Goal: Task Accomplishment & Management: Manage account settings

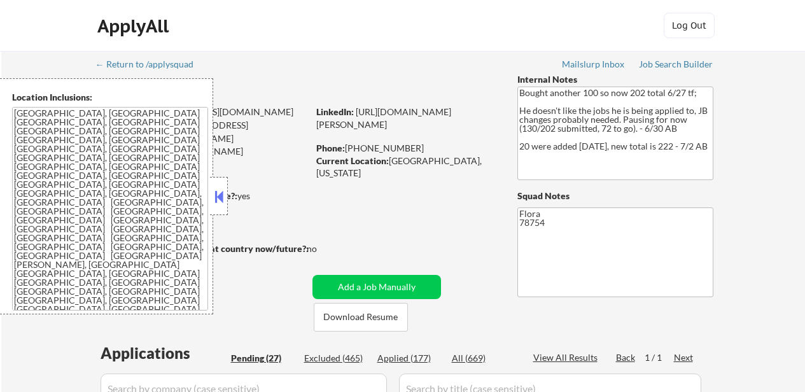
select select ""pending""
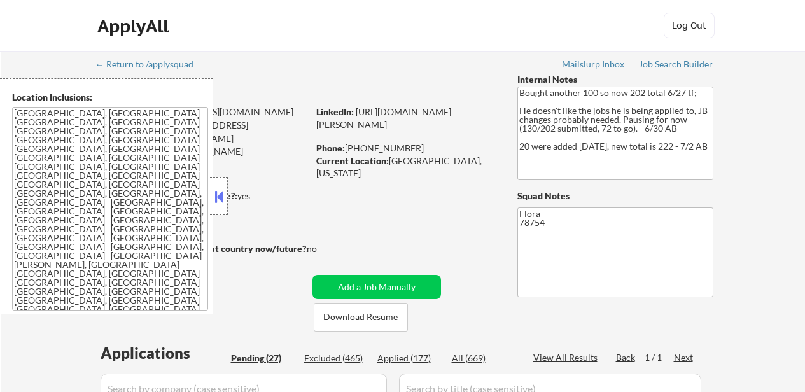
select select ""pending""
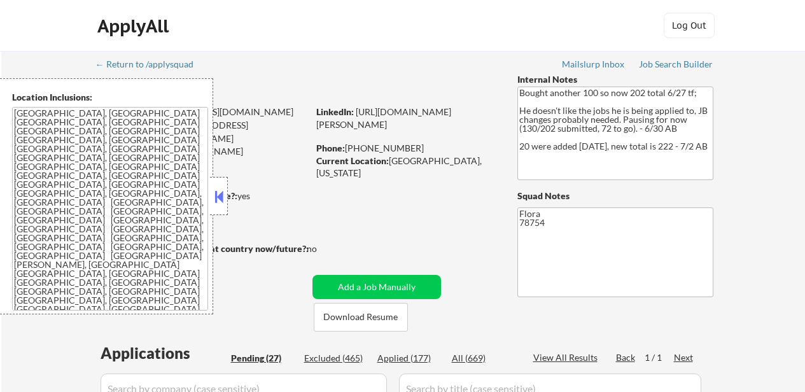
select select ""pending""
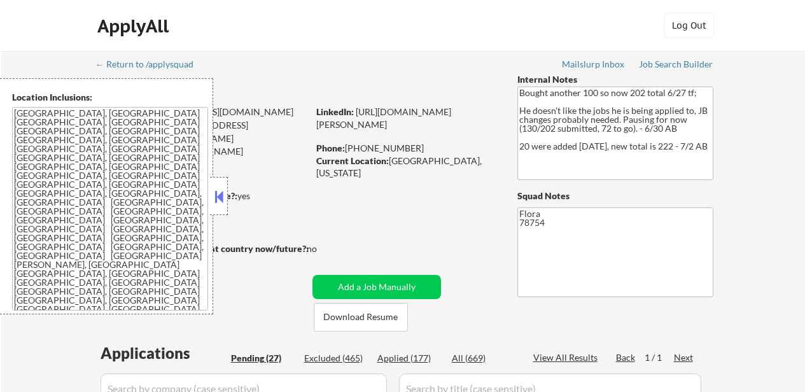
select select ""pending""
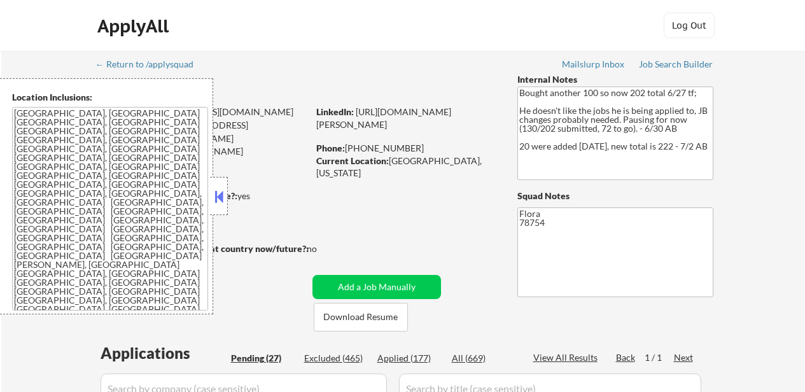
select select ""pending""
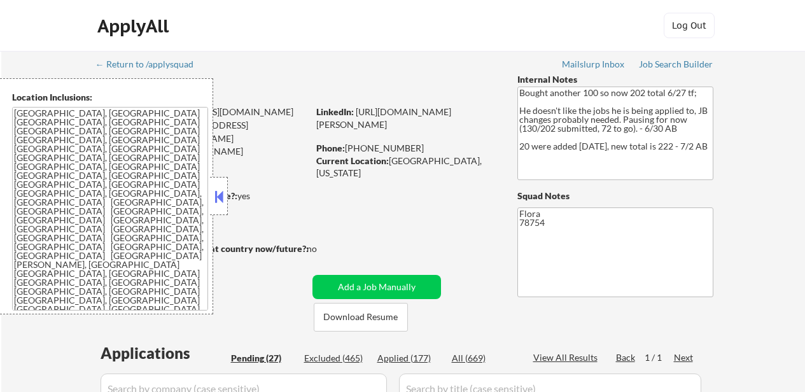
select select ""pending""
click at [224, 195] on button at bounding box center [219, 196] width 14 height 19
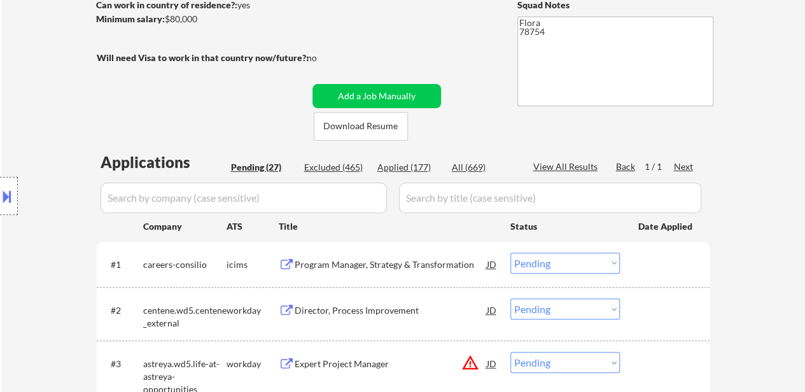
scroll to position [255, 0]
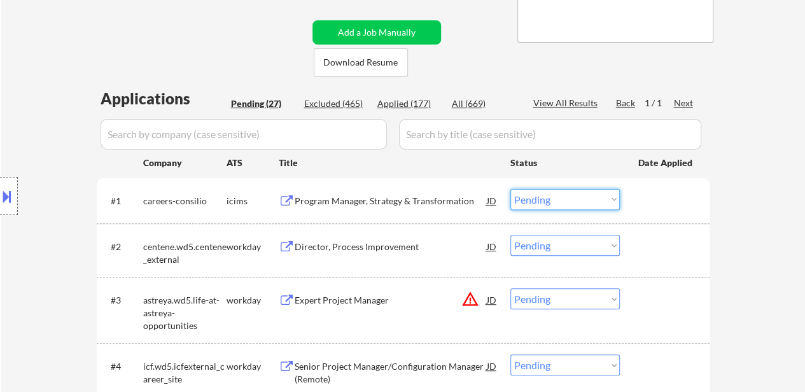
click at [574, 203] on select "Choose an option... Pending Applied Excluded (Questions) Excluded (Expired) Exc…" at bounding box center [566, 199] width 110 height 21
click at [578, 368] on select "Choose an option... Pending Applied Excluded (Questions) Excluded (Expired) Exc…" at bounding box center [566, 365] width 110 height 21
click at [595, 196] on select "Choose an option... Pending Applied Excluded (Questions) Excluded (Expired) Exc…" at bounding box center [566, 199] width 110 height 21
click at [511, 189] on select "Choose an option... Pending Applied Excluded (Questions) Excluded (Expired) Exc…" at bounding box center [566, 199] width 110 height 21
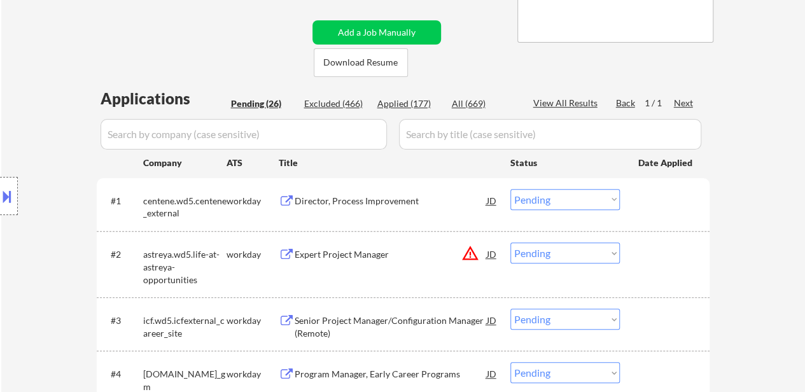
click at [540, 203] on select "Choose an option... Pending Applied Excluded (Questions) Excluded (Expired) Exc…" at bounding box center [566, 199] width 110 height 21
click at [511, 189] on select "Choose an option... Pending Applied Excluded (Questions) Excluded (Expired) Exc…" at bounding box center [566, 199] width 110 height 21
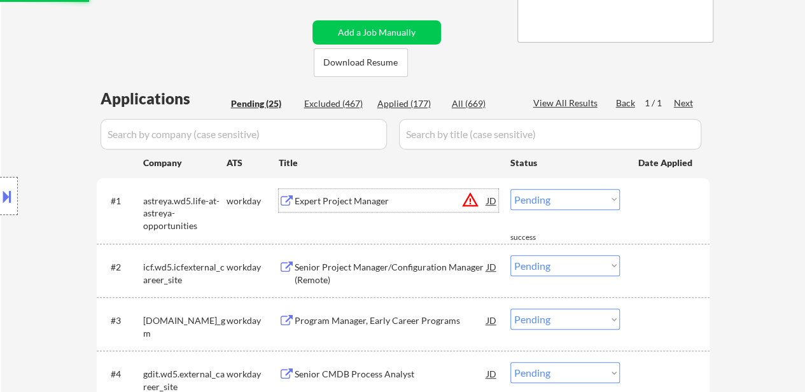
click at [362, 206] on div "Expert Project Manager" at bounding box center [391, 201] width 192 height 13
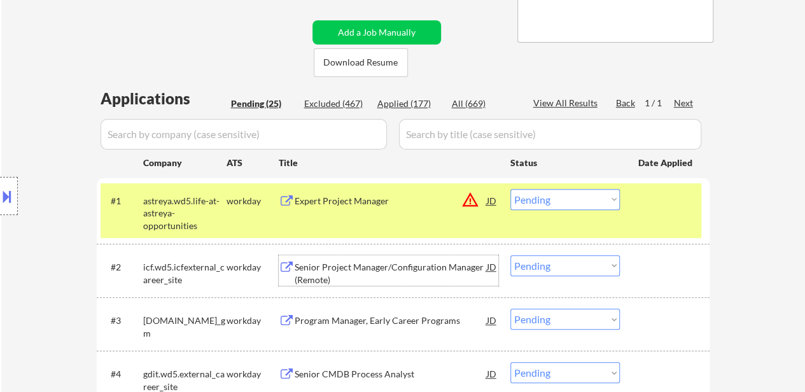
click at [371, 268] on div "Senior Project Manager/Configuration Manager (Remote)" at bounding box center [391, 273] width 192 height 25
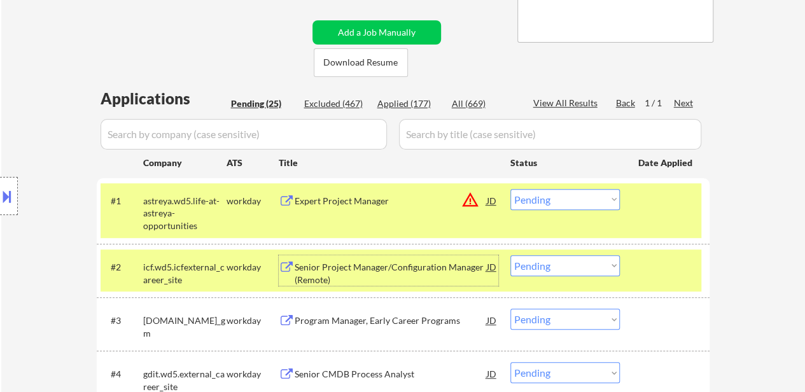
click at [422, 312] on div "Program Manager, Early Career Programs" at bounding box center [391, 320] width 192 height 23
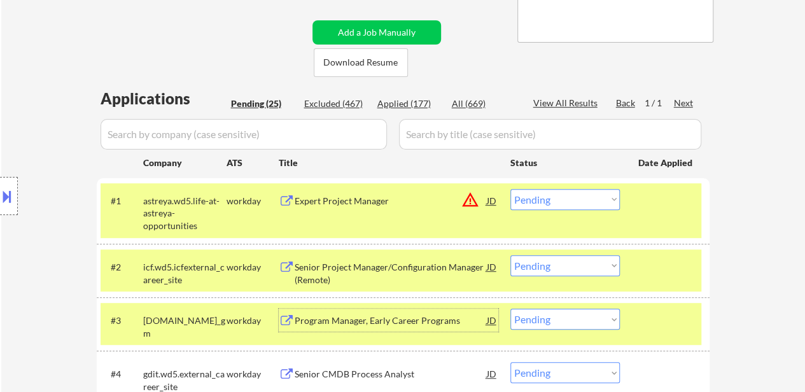
click at [572, 195] on select "Choose an option... Pending Applied Excluded (Questions) Excluded (Expired) Exc…" at bounding box center [566, 199] width 110 height 21
click at [511, 189] on select "Choose an option... Pending Applied Excluded (Questions) Excluded (Expired) Exc…" at bounding box center [566, 199] width 110 height 21
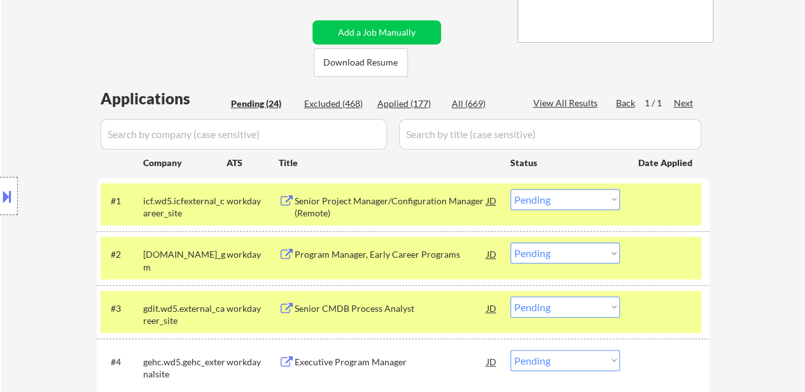
click at [590, 195] on select "Choose an option... Pending Applied Excluded (Questions) Excluded (Expired) Exc…" at bounding box center [566, 199] width 110 height 21
click at [511, 189] on select "Choose an option... Pending Applied Excluded (Questions) Excluded (Expired) Exc…" at bounding box center [566, 199] width 110 height 21
click at [340, 250] on div "Senior CMDB Process Analyst" at bounding box center [391, 254] width 192 height 13
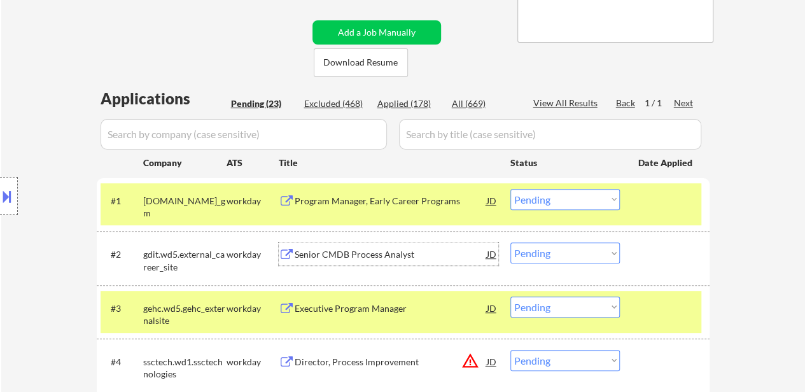
click at [536, 202] on select "Choose an option... Pending Applied Excluded (Questions) Excluded (Expired) Exc…" at bounding box center [566, 199] width 110 height 21
click at [511, 189] on select "Choose an option... Pending Applied Excluded (Questions) Excluded (Expired) Exc…" at bounding box center [566, 199] width 110 height 21
click at [583, 193] on select "Choose an option... Pending Applied Excluded (Questions) Excluded (Expired) Exc…" at bounding box center [566, 199] width 110 height 21
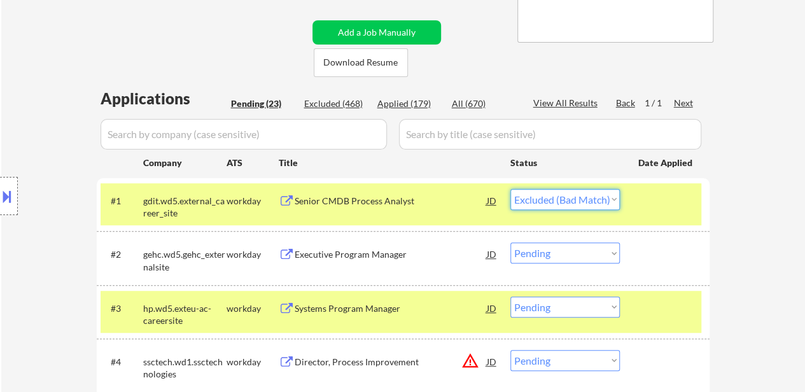
click at [511, 189] on select "Choose an option... Pending Applied Excluded (Questions) Excluded (Expired) Exc…" at bounding box center [566, 199] width 110 height 21
select select ""pending""
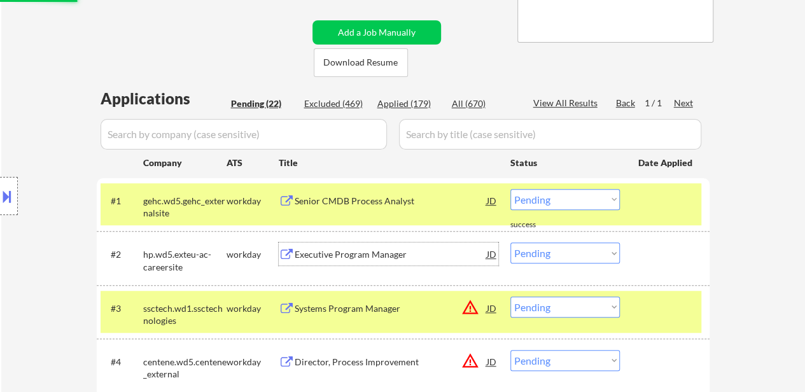
click at [374, 260] on div "Executive Program Manager" at bounding box center [391, 254] width 192 height 23
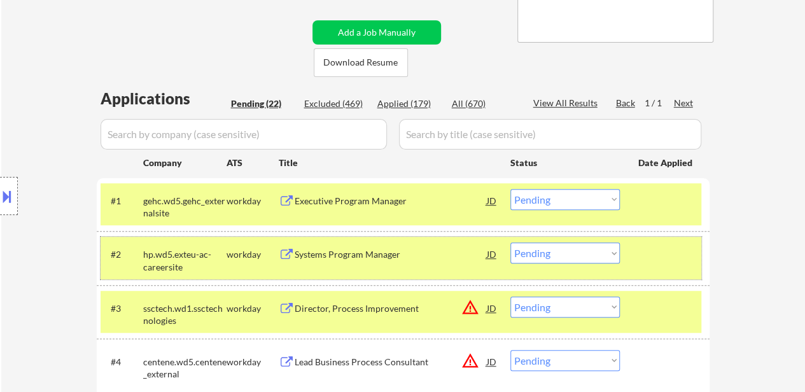
click at [669, 255] on div at bounding box center [667, 254] width 56 height 23
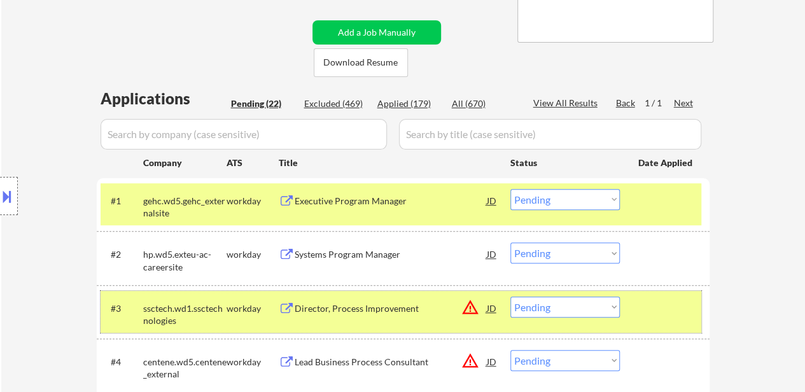
click at [660, 305] on div at bounding box center [667, 308] width 56 height 23
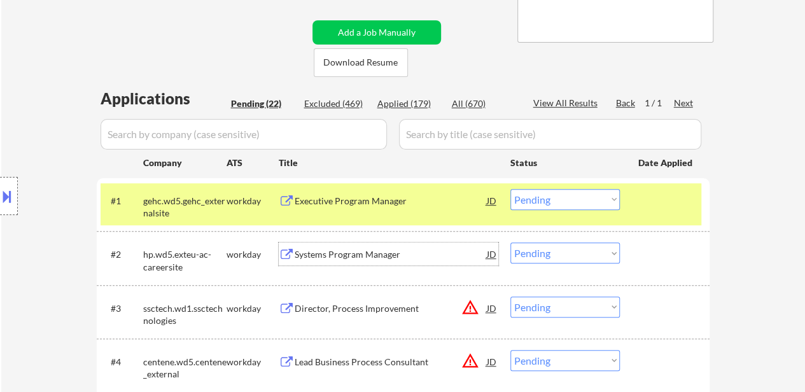
click at [329, 257] on div "Systems Program Manager" at bounding box center [391, 254] width 192 height 13
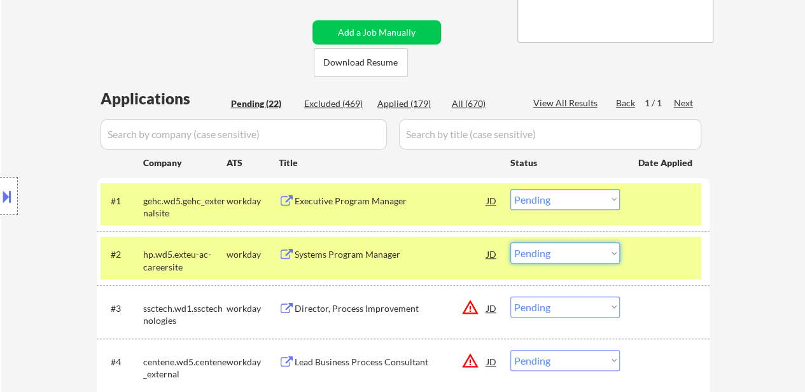
click at [565, 262] on select "Choose an option... Pending Applied Excluded (Questions) Excluded (Expired) Exc…" at bounding box center [566, 253] width 110 height 21
click at [511, 243] on select "Choose an option... Pending Applied Excluded (Questions) Excluded (Expired) Exc…" at bounding box center [566, 253] width 110 height 21
select select ""pending""
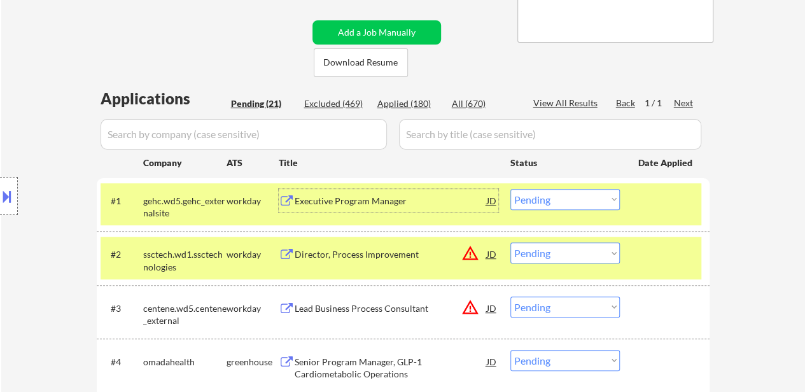
click at [382, 195] on div "Executive Program Manager" at bounding box center [391, 201] width 192 height 13
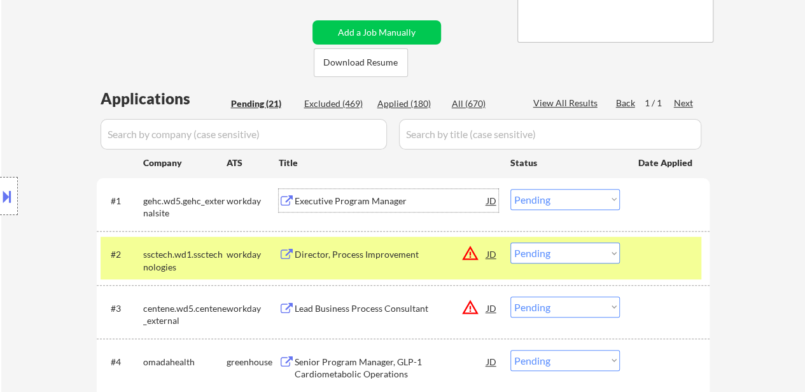
click at [538, 198] on select "Choose an option... Pending Applied Excluded (Questions) Excluded (Expired) Exc…" at bounding box center [566, 199] width 110 height 21
click at [511, 189] on select "Choose an option... Pending Applied Excluded (Questions) Excluded (Expired) Exc…" at bounding box center [566, 199] width 110 height 21
select select ""pending""
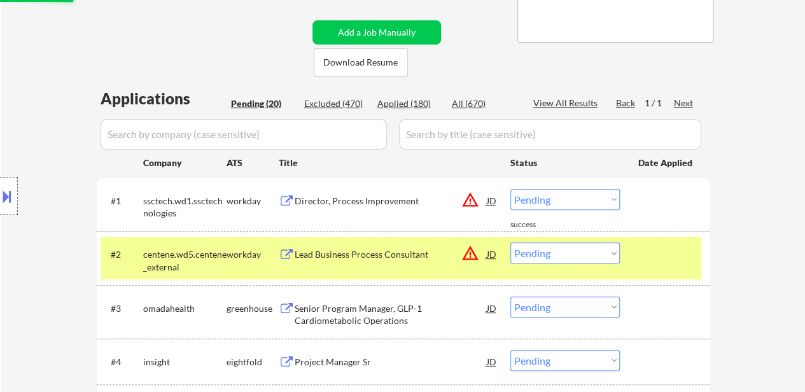
click at [350, 208] on div "Director, Process Improvement" at bounding box center [391, 200] width 192 height 23
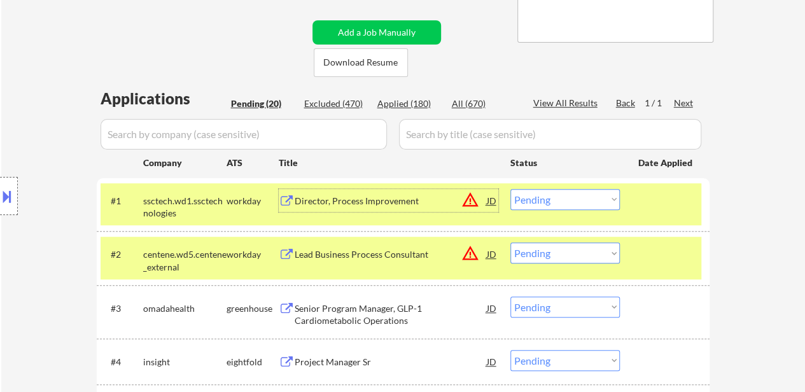
click at [553, 255] on select "Choose an option... Pending Applied Excluded (Questions) Excluded (Expired) Exc…" at bounding box center [566, 253] width 110 height 21
click at [511, 243] on select "Choose an option... Pending Applied Excluded (Questions) Excluded (Expired) Exc…" at bounding box center [566, 253] width 110 height 21
select select ""pending""
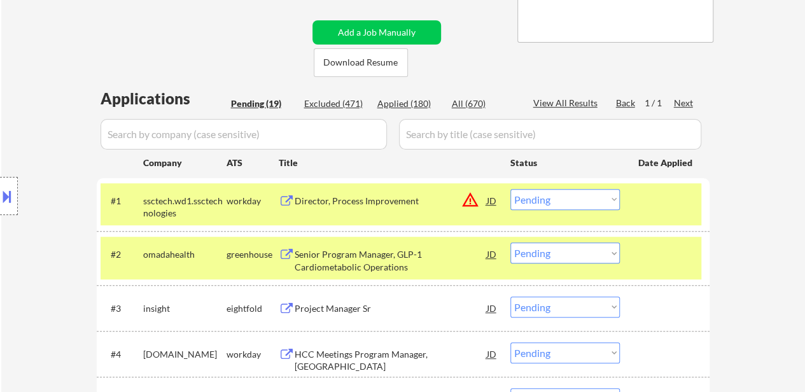
click at [376, 261] on div "Senior Program Manager, GLP-1 Cardiometabolic Operations" at bounding box center [391, 260] width 192 height 25
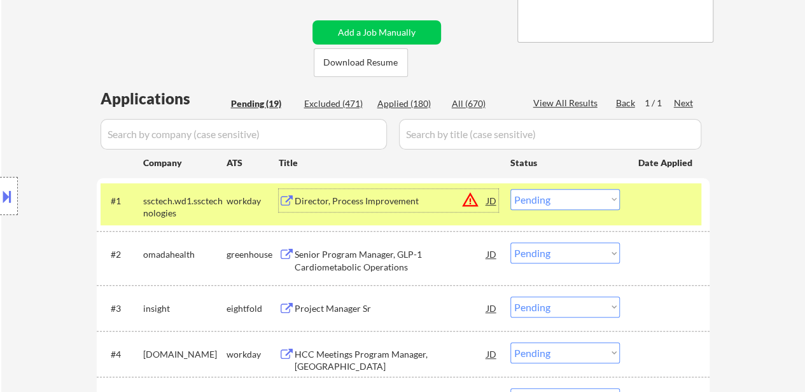
click at [376, 209] on div "Director, Process Improvement" at bounding box center [391, 200] width 192 height 23
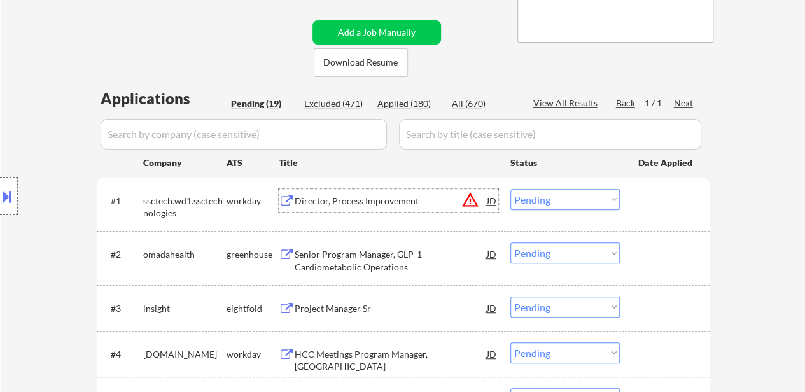
click at [546, 196] on select "Choose an option... Pending Applied Excluded (Questions) Excluded (Expired) Exc…" at bounding box center [566, 199] width 110 height 21
click at [511, 189] on select "Choose an option... Pending Applied Excluded (Questions) Excluded (Expired) Exc…" at bounding box center [566, 199] width 110 height 21
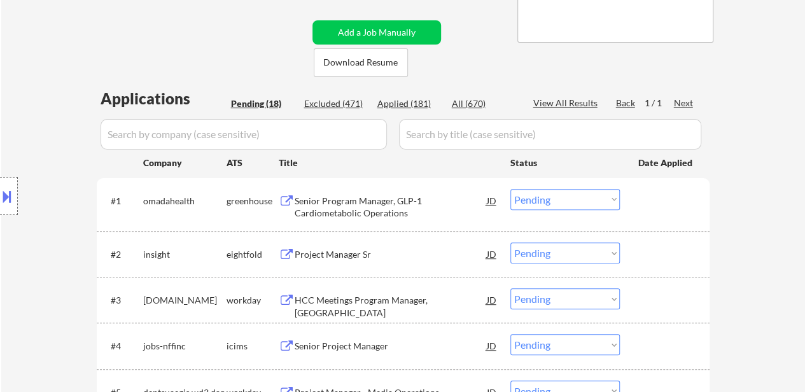
click at [557, 205] on select "Choose an option... Pending Applied Excluded (Questions) Excluded (Expired) Exc…" at bounding box center [566, 199] width 110 height 21
click at [511, 189] on select "Choose an option... Pending Applied Excluded (Questions) Excluded (Expired) Exc…" at bounding box center [566, 199] width 110 height 21
select select ""pending""
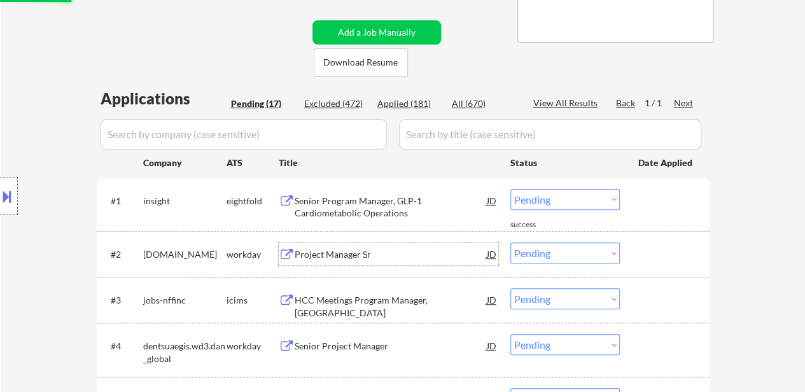
click at [334, 259] on div "Project Manager Sr" at bounding box center [391, 254] width 192 height 13
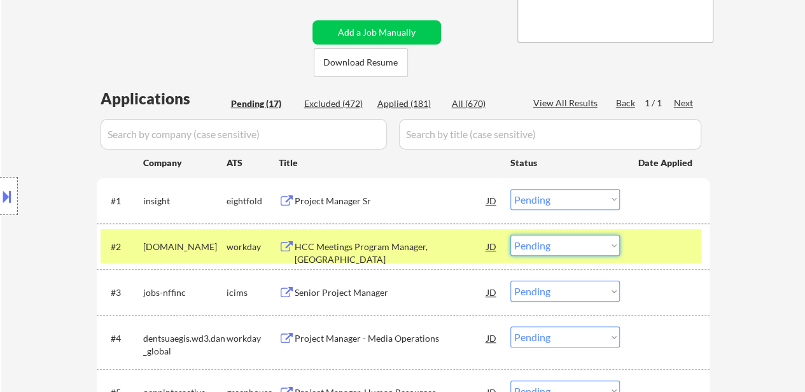
click at [541, 253] on select "Choose an option... Pending Applied Excluded (Questions) Excluded (Expired) Exc…" at bounding box center [566, 245] width 110 height 21
click at [511, 235] on select "Choose an option... Pending Applied Excluded (Questions) Excluded (Expired) Exc…" at bounding box center [566, 245] width 110 height 21
click at [329, 206] on div "Project Manager Sr" at bounding box center [391, 201] width 192 height 13
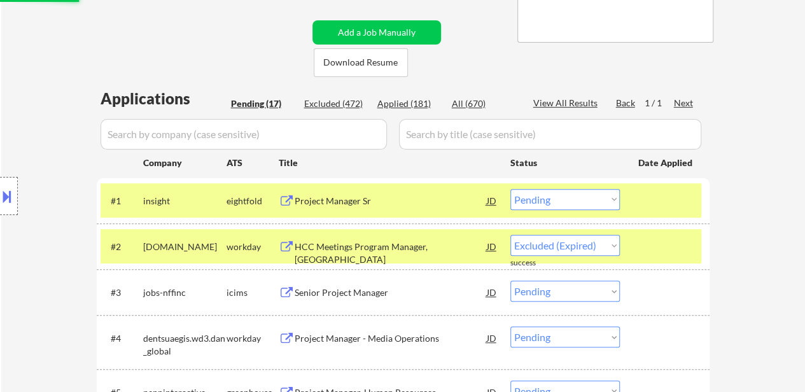
select select ""pending""
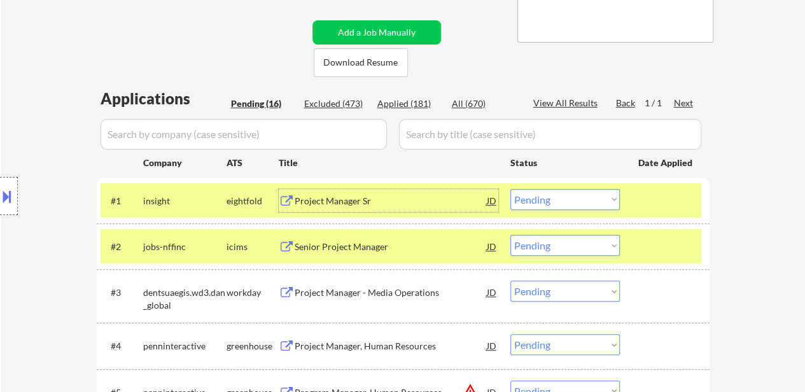
click at [574, 204] on select "Choose an option... Pending Applied Excluded (Questions) Excluded (Expired) Exc…" at bounding box center [566, 199] width 110 height 21
click at [511, 189] on select "Choose an option... Pending Applied Excluded (Questions) Excluded (Expired) Exc…" at bounding box center [566, 199] width 110 height 21
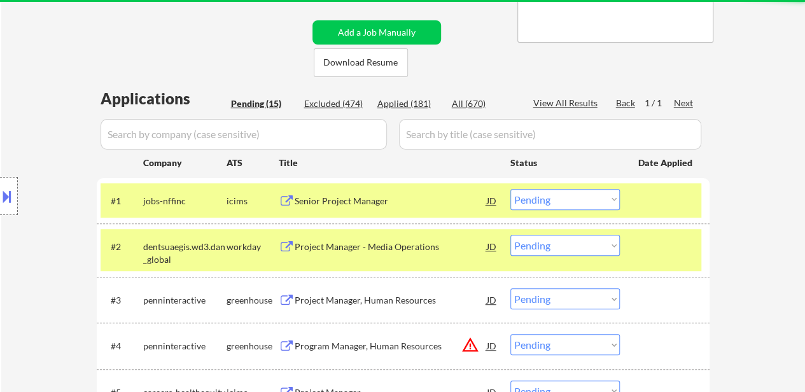
drag, startPoint x: 568, startPoint y: 199, endPoint x: 566, endPoint y: 206, distance: 6.6
click at [568, 199] on select "Choose an option... Pending Applied Excluded (Questions) Excluded (Expired) Exc…" at bounding box center [566, 199] width 110 height 21
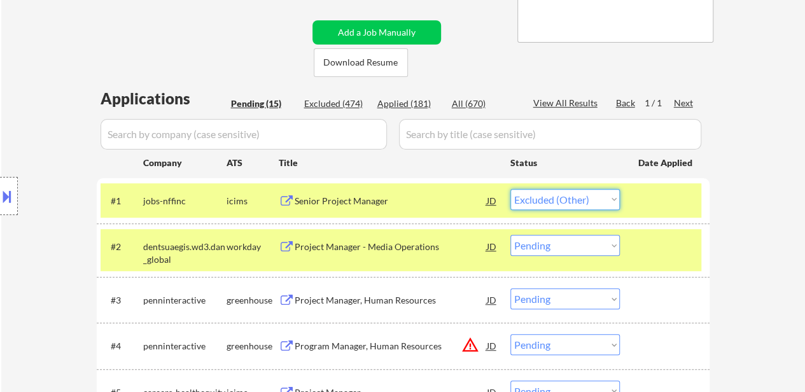
click at [511, 189] on select "Choose an option... Pending Applied Excluded (Questions) Excluded (Expired) Exc…" at bounding box center [566, 199] width 110 height 21
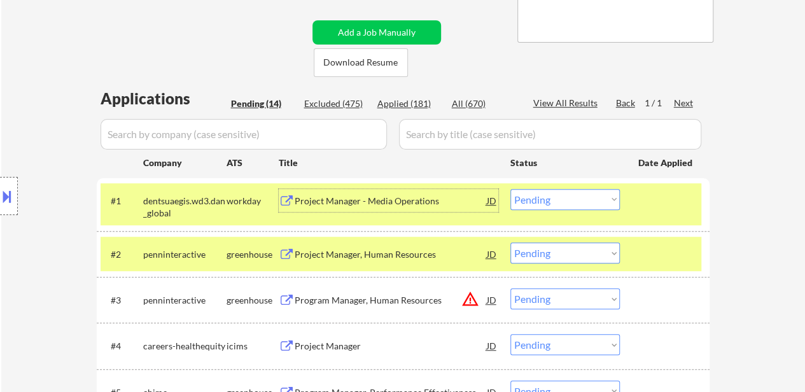
click at [374, 198] on div "Project Manager - Media Operations" at bounding box center [391, 201] width 192 height 13
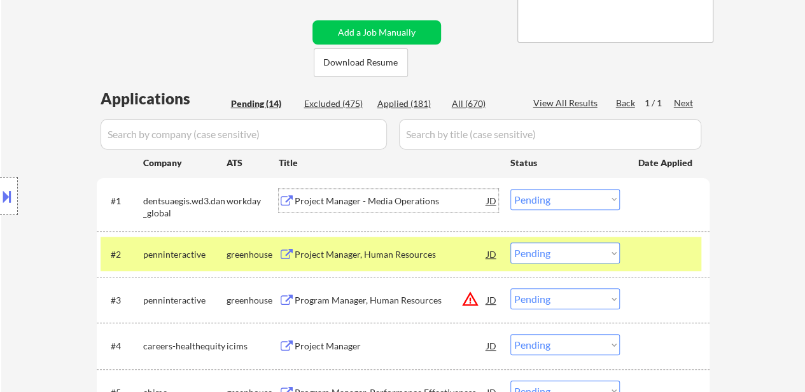
click at [637, 253] on div "#2 penninteractive greenhouse Project Manager, Human Resources JD warning_amber…" at bounding box center [401, 254] width 601 height 34
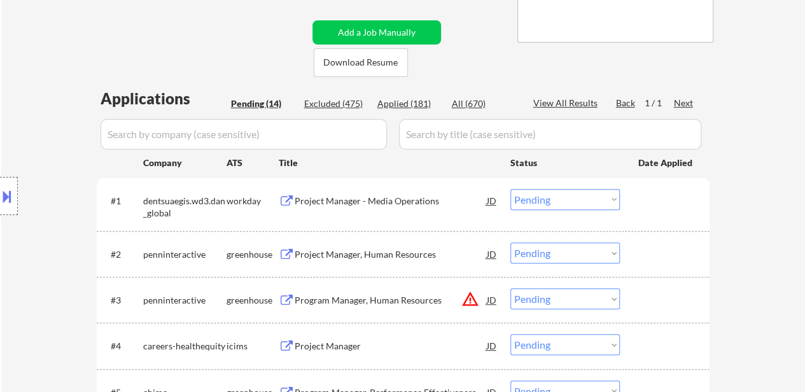
click at [390, 249] on div "Project Manager, Human Resources" at bounding box center [391, 254] width 192 height 13
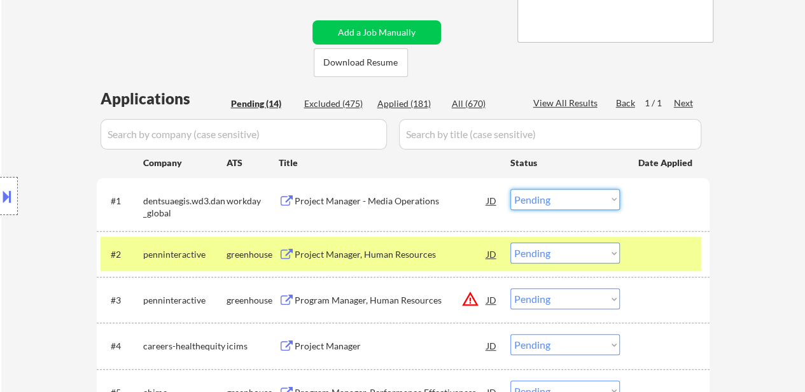
click at [564, 202] on select "Choose an option... Pending Applied Excluded (Questions) Excluded (Expired) Exc…" at bounding box center [566, 199] width 110 height 21
click at [511, 189] on select "Choose an option... Pending Applied Excluded (Questions) Excluded (Expired) Exc…" at bounding box center [566, 199] width 110 height 21
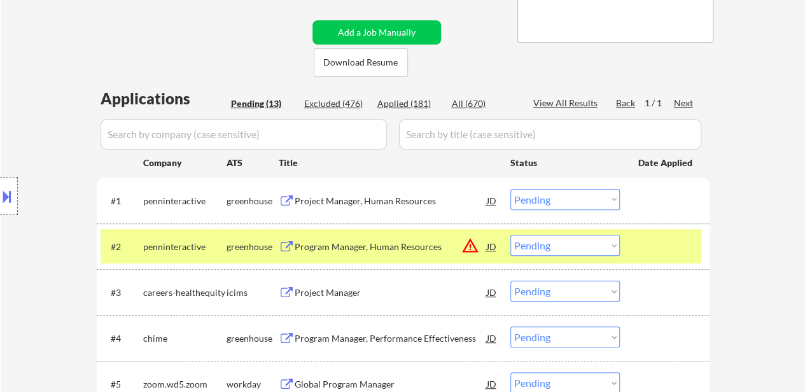
click at [690, 239] on div at bounding box center [667, 246] width 56 height 23
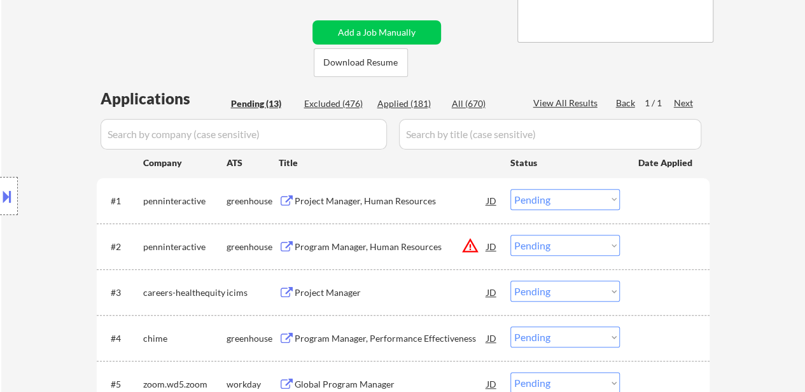
click at [354, 245] on div "Program Manager, Human Resources" at bounding box center [391, 247] width 192 height 13
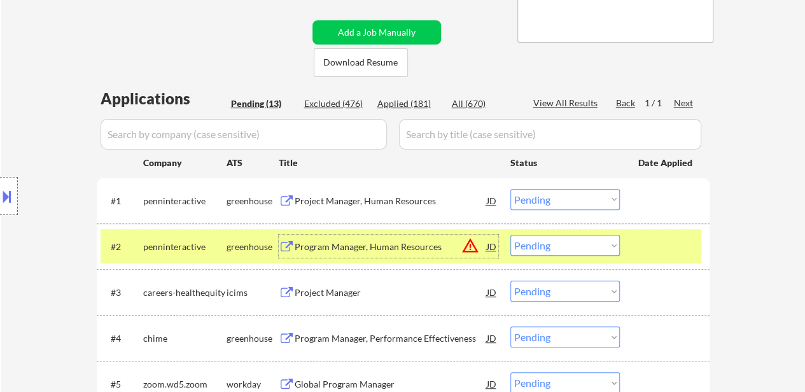
click at [621, 184] on div "#1 penninteractive greenhouse Project Manager, Human Resources JD warning_amber…" at bounding box center [401, 200] width 601 height 34
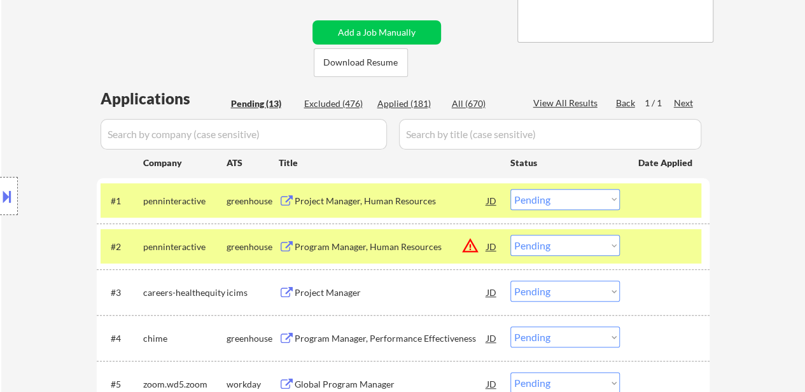
click at [606, 196] on select "Choose an option... Pending Applied Excluded (Questions) Excluded (Expired) Exc…" at bounding box center [566, 199] width 110 height 21
click at [511, 189] on select "Choose an option... Pending Applied Excluded (Questions) Excluded (Expired) Exc…" at bounding box center [566, 199] width 110 height 21
click at [572, 243] on select "Choose an option... Pending Applied Excluded (Questions) Excluded (Expired) Exc…" at bounding box center [566, 245] width 110 height 21
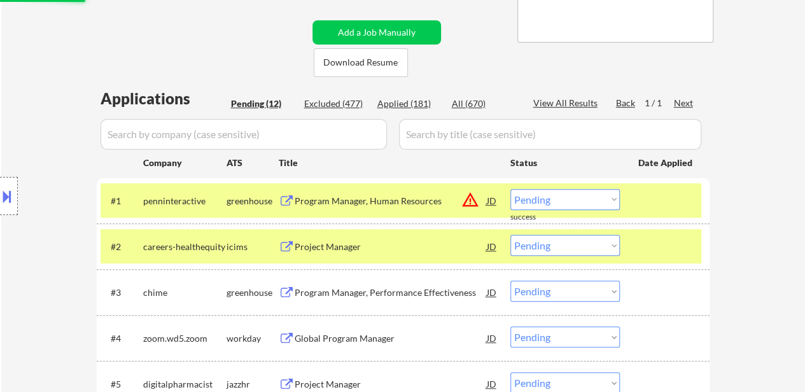
click at [748, 192] on div "← Return to /applysquad Mailslurp Inbox Job Search Builder Michael Lawson User …" at bounding box center [403, 302] width 804 height 1013
click at [577, 201] on select "Choose an option... Pending Applied Excluded (Questions) Excluded (Expired) Exc…" at bounding box center [566, 199] width 110 height 21
click at [511, 189] on select "Choose an option... Pending Applied Excluded (Questions) Excluded (Expired) Exc…" at bounding box center [566, 199] width 110 height 21
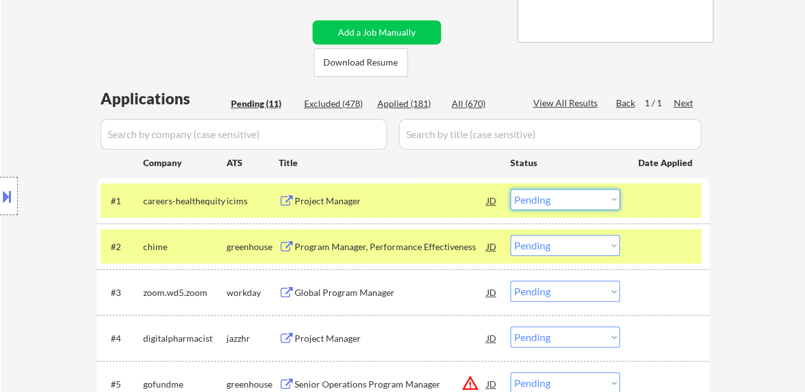
click at [559, 199] on select "Choose an option... Pending Applied Excluded (Questions) Excluded (Expired) Exc…" at bounding box center [566, 199] width 110 height 21
click at [511, 189] on select "Choose an option... Pending Applied Excluded (Questions) Excluded (Expired) Exc…" at bounding box center [566, 199] width 110 height 21
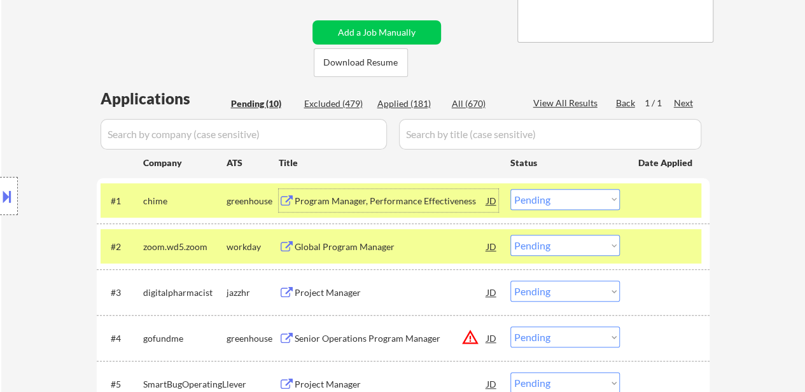
click at [451, 195] on div "Program Manager, Performance Effectiveness" at bounding box center [391, 201] width 192 height 13
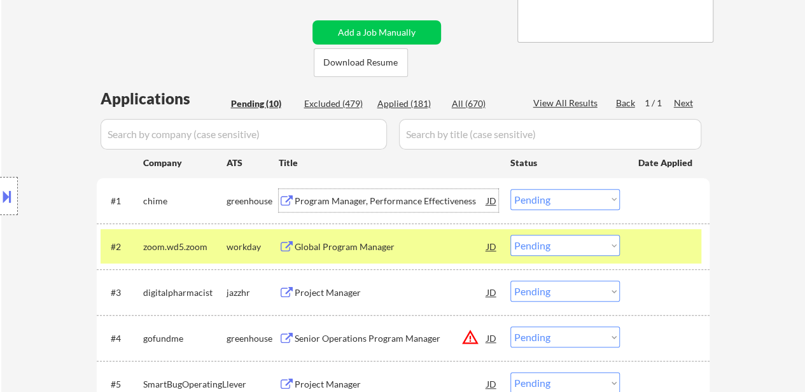
click at [379, 250] on div "Global Program Manager" at bounding box center [391, 247] width 192 height 13
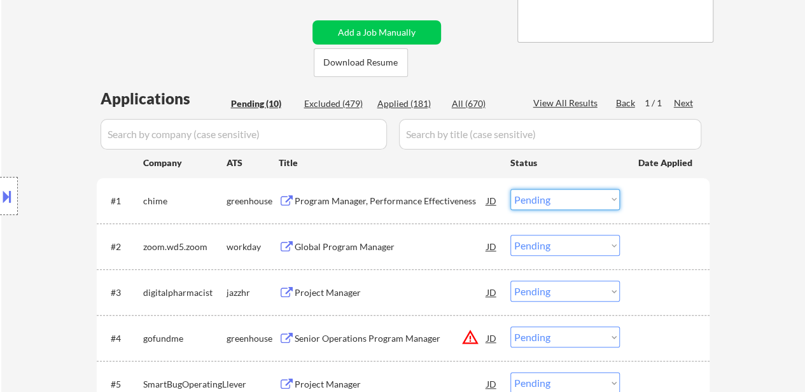
click at [564, 195] on select "Choose an option... Pending Applied Excluded (Questions) Excluded (Expired) Exc…" at bounding box center [566, 199] width 110 height 21
click at [511, 189] on select "Choose an option... Pending Applied Excluded (Questions) Excluded (Expired) Exc…" at bounding box center [566, 199] width 110 height 21
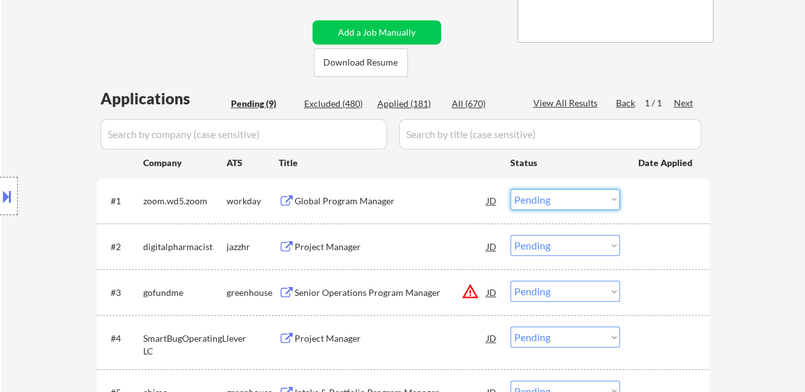
click at [574, 201] on select "Choose an option... Pending Applied Excluded (Questions) Excluded (Expired) Exc…" at bounding box center [566, 199] width 110 height 21
click at [511, 189] on select "Choose an option... Pending Applied Excluded (Questions) Excluded (Expired) Exc…" at bounding box center [566, 199] width 110 height 21
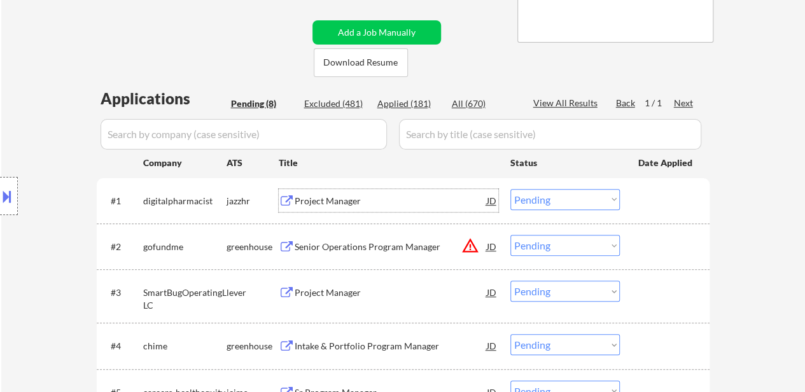
click at [337, 204] on div "Project Manager" at bounding box center [391, 201] width 192 height 13
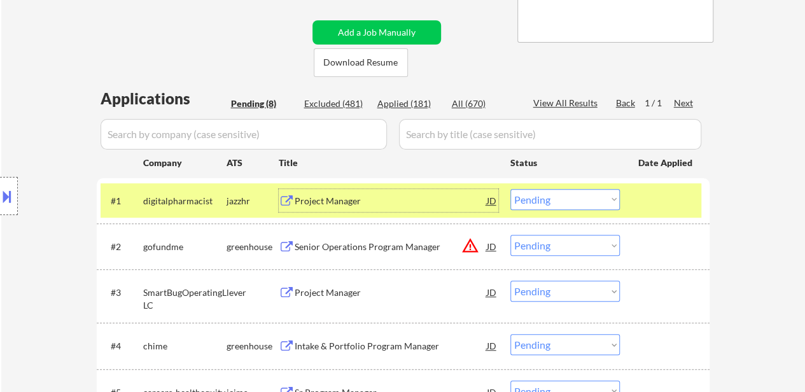
click at [381, 249] on div "Senior Operations Program Manager" at bounding box center [391, 247] width 192 height 13
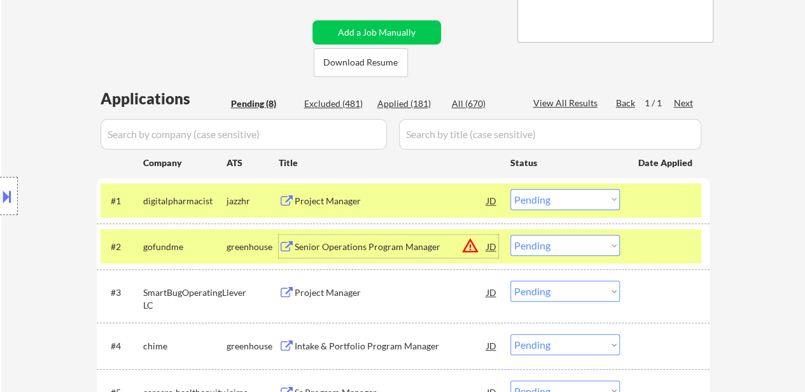
click at [564, 199] on select "Choose an option... Pending Applied Excluded (Questions) Excluded (Expired) Exc…" at bounding box center [566, 199] width 110 height 21
click at [511, 189] on select "Choose an option... Pending Applied Excluded (Questions) Excluded (Expired) Exc…" at bounding box center [566, 199] width 110 height 21
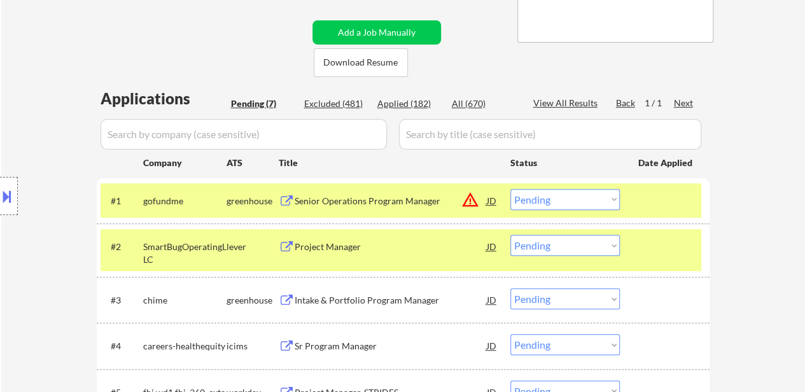
click at [3, 193] on button at bounding box center [7, 196] width 14 height 21
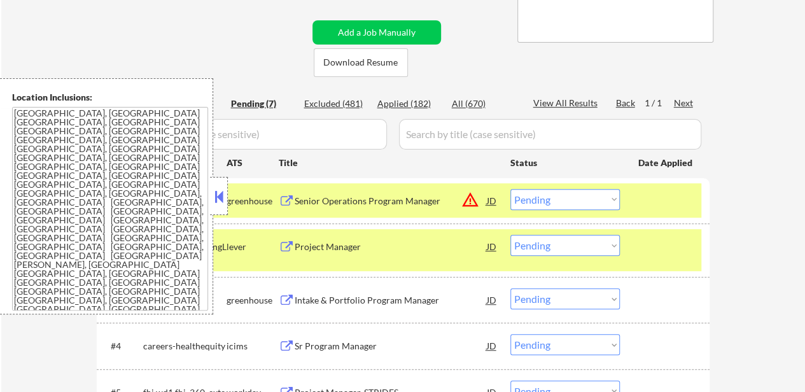
click at [212, 192] on button at bounding box center [219, 196] width 14 height 19
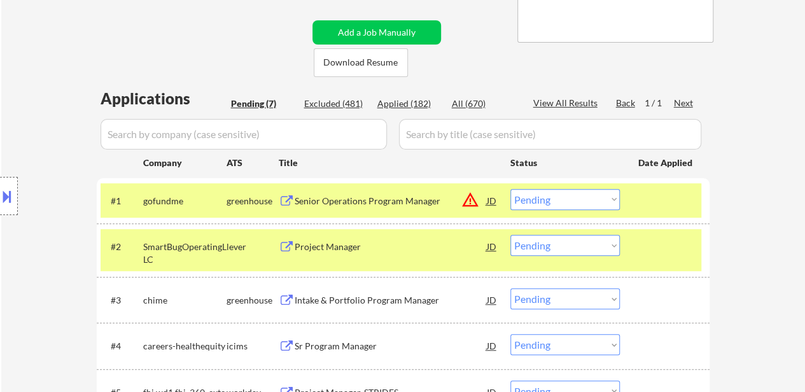
drag, startPoint x: 548, startPoint y: 194, endPoint x: 549, endPoint y: 204, distance: 10.3
click at [548, 194] on select "Choose an option... Pending Applied Excluded (Questions) Excluded (Expired) Exc…" at bounding box center [566, 199] width 110 height 21
click at [511, 189] on select "Choose an option... Pending Applied Excluded (Questions) Excluded (Expired) Exc…" at bounding box center [566, 199] width 110 height 21
click at [343, 252] on div "Project Manager" at bounding box center [391, 247] width 192 height 13
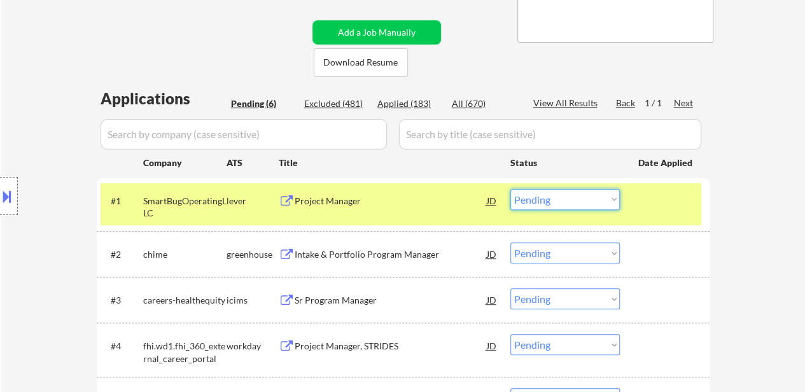
click at [520, 202] on select "Choose an option... Pending Applied Excluded (Questions) Excluded (Expired) Exc…" at bounding box center [566, 199] width 110 height 21
click at [511, 189] on select "Choose an option... Pending Applied Excluded (Questions) Excluded (Expired) Exc…" at bounding box center [566, 199] width 110 height 21
select select ""pending""
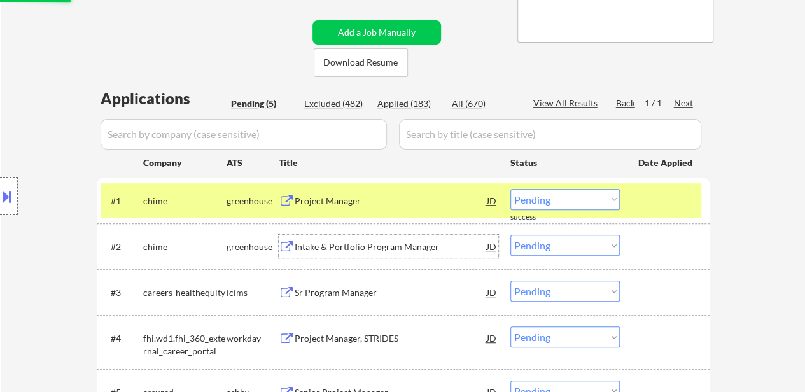
click at [383, 255] on div "Intake & Portfolio Program Manager" at bounding box center [391, 246] width 192 height 23
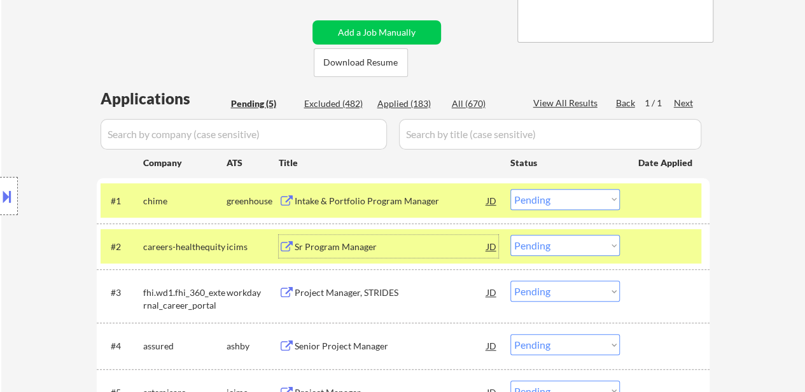
click at [350, 204] on div "Intake & Portfolio Program Manager" at bounding box center [391, 201] width 192 height 13
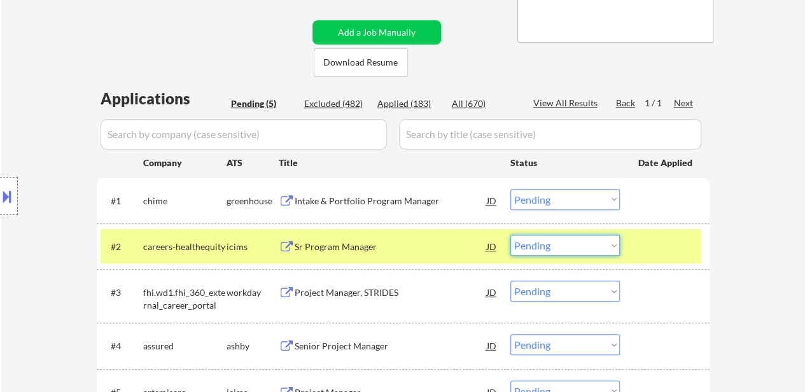
click at [555, 246] on select "Choose an option... Pending Applied Excluded (Questions) Excluded (Expired) Exc…" at bounding box center [566, 245] width 110 height 21
click at [511, 235] on select "Choose an option... Pending Applied Excluded (Questions) Excluded (Expired) Exc…" at bounding box center [566, 245] width 110 height 21
select select ""pending""
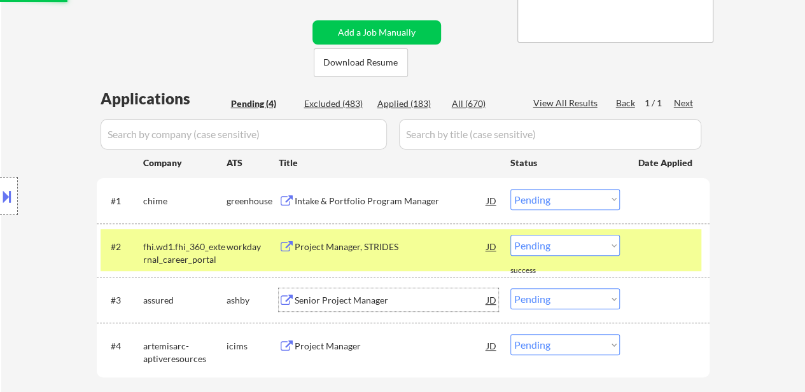
click at [336, 291] on div "Senior Project Manager" at bounding box center [391, 299] width 192 height 23
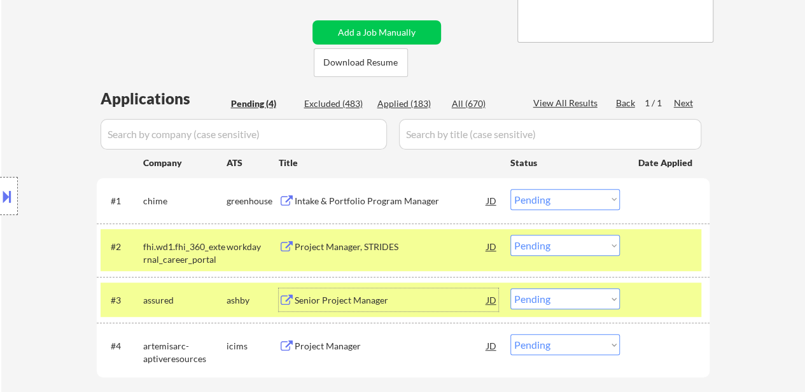
click at [373, 302] on div "Senior Project Manager" at bounding box center [391, 300] width 192 height 13
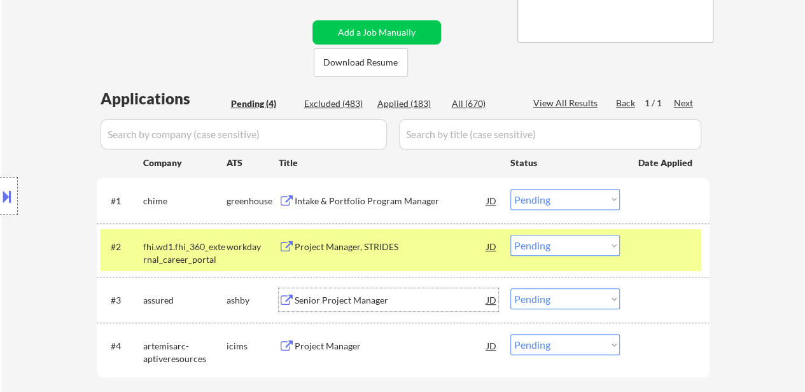
click at [555, 301] on select "Choose an option... Pending Applied Excluded (Questions) Excluded (Expired) Exc…" at bounding box center [566, 298] width 110 height 21
click at [511, 288] on select "Choose an option... Pending Applied Excluded (Questions) Excluded (Expired) Exc…" at bounding box center [566, 298] width 110 height 21
click at [369, 253] on div "Project Manager, STRIDES" at bounding box center [391, 247] width 192 height 13
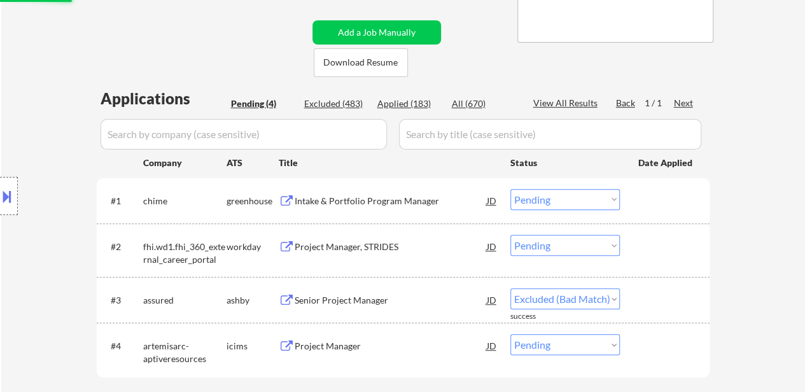
select select ""pending""
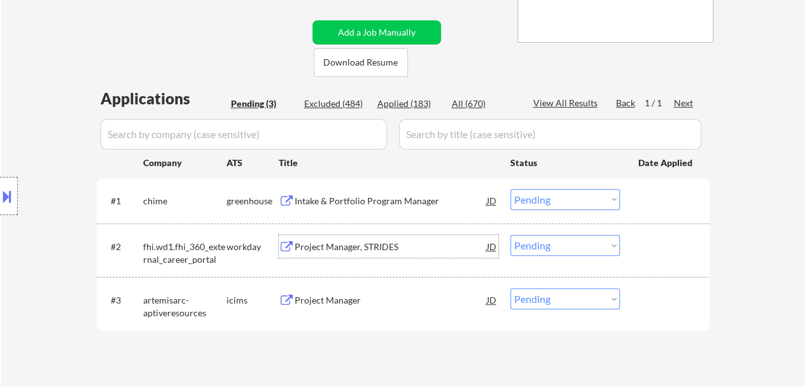
click at [531, 201] on select "Choose an option... Pending Applied Excluded (Questions) Excluded (Expired) Exc…" at bounding box center [566, 199] width 110 height 21
click at [511, 189] on select "Choose an option... Pending Applied Excluded (Questions) Excluded (Expired) Exc…" at bounding box center [566, 199] width 110 height 21
select select ""pending""
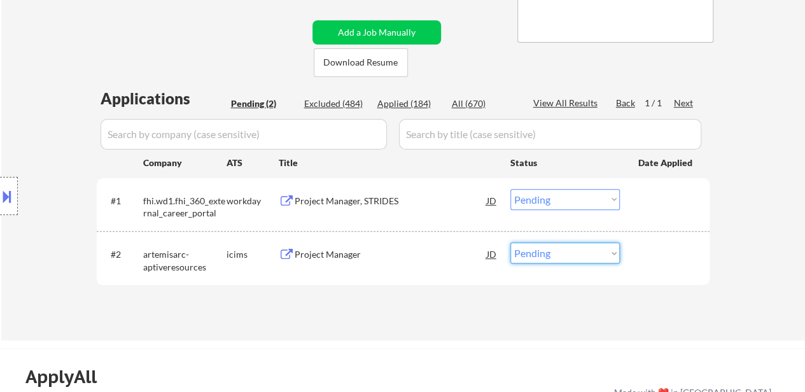
click at [563, 255] on select "Choose an option... Pending Applied Excluded (Questions) Excluded (Expired) Exc…" at bounding box center [566, 253] width 110 height 21
select select ""excluded__other_""
click at [511, 243] on select "Choose an option... Pending Applied Excluded (Questions) Excluded (Expired) Exc…" at bounding box center [566, 253] width 110 height 21
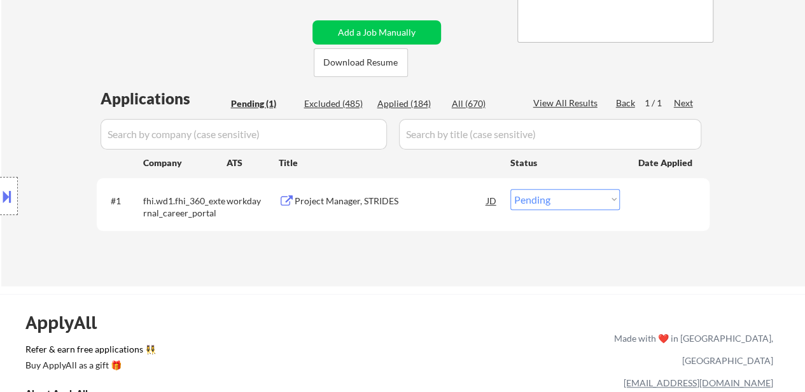
click at [553, 199] on select "Choose an option... Pending Applied Excluded (Questions) Excluded (Expired) Exc…" at bounding box center [566, 199] width 110 height 21
select select ""applied""
click at [511, 189] on select "Choose an option... Pending Applied Excluded (Questions) Excluded (Expired) Exc…" at bounding box center [566, 199] width 110 height 21
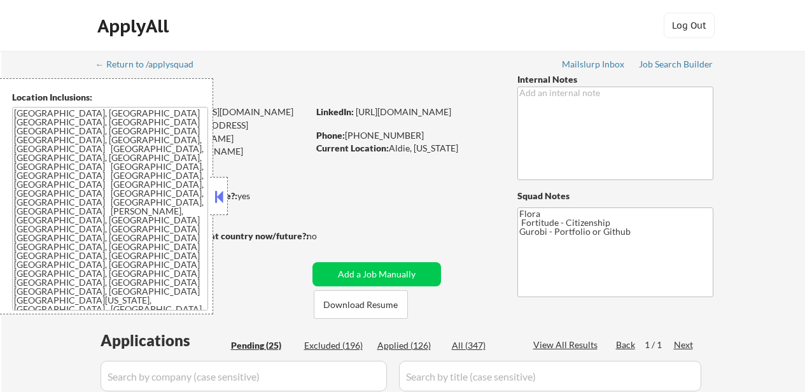
select select ""pending""
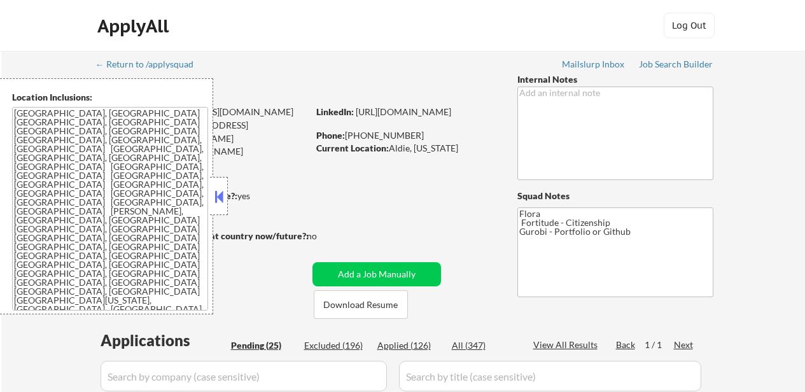
select select ""pending""
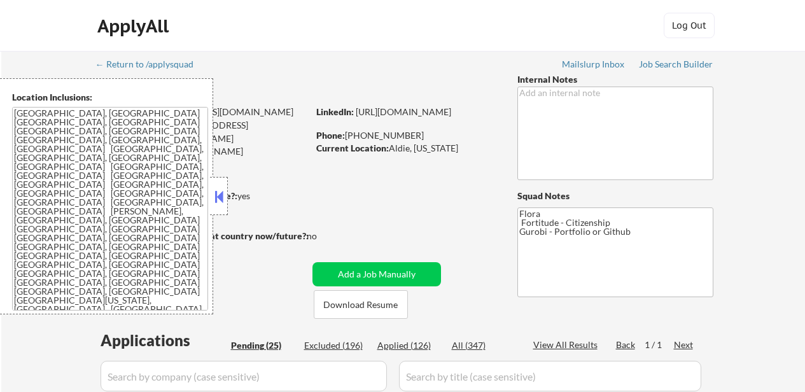
select select ""pending""
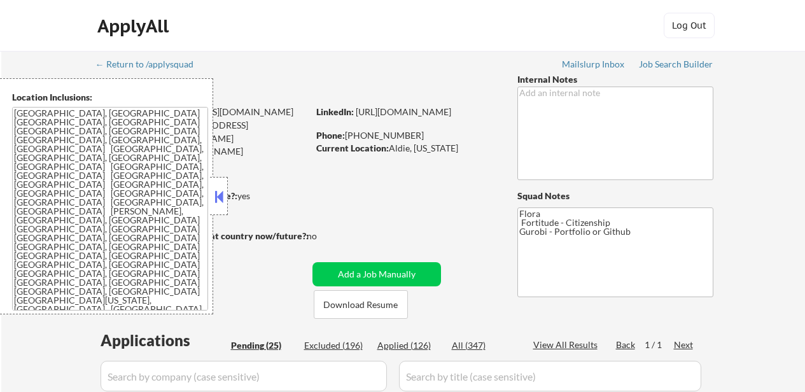
select select ""pending""
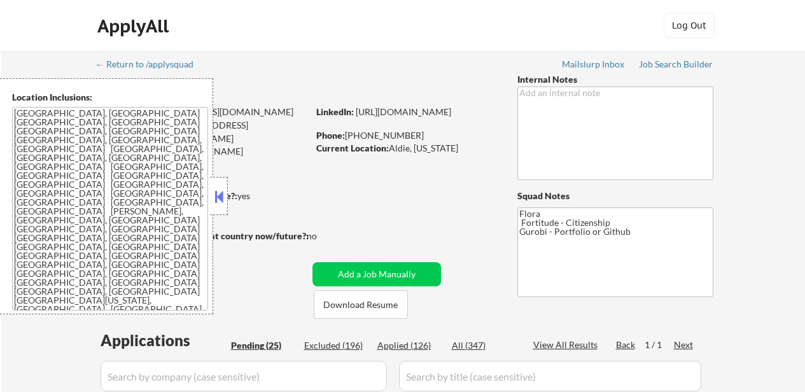
select select ""pending""
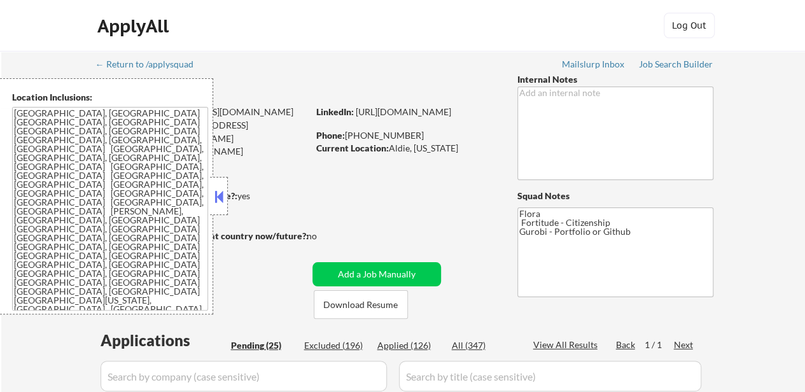
click at [228, 185] on div "Applies: 126 sent / 200 bought" at bounding box center [202, 182] width 212 height 13
click at [222, 195] on button at bounding box center [219, 196] width 14 height 19
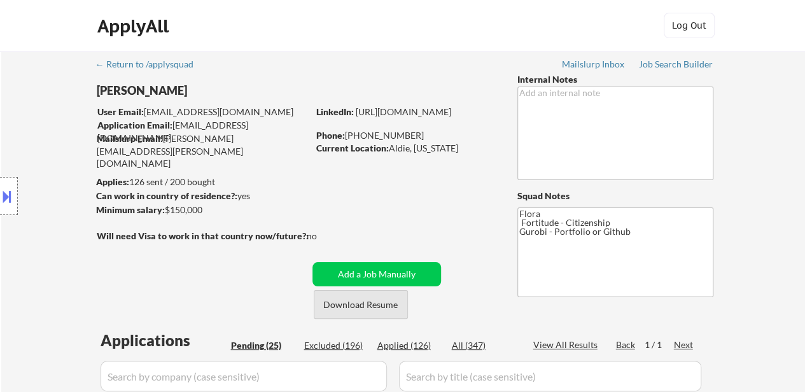
click at [376, 306] on button "Download Resume" at bounding box center [361, 304] width 94 height 29
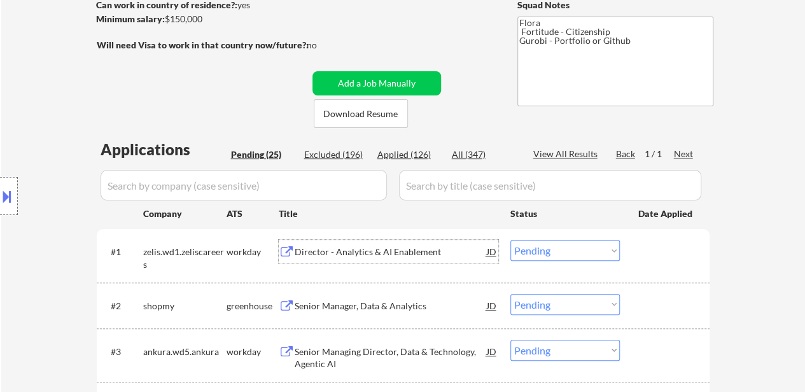
click at [385, 258] on div "Director - Analytics & AI Enablement" at bounding box center [391, 252] width 192 height 13
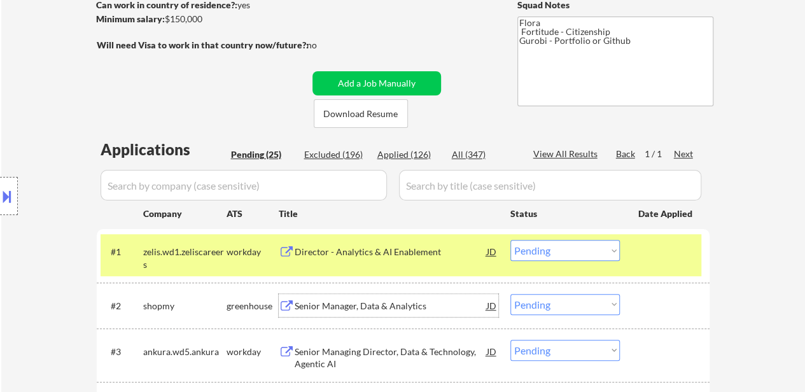
click at [392, 305] on div "Senior Manager, Data & Analytics" at bounding box center [391, 306] width 192 height 13
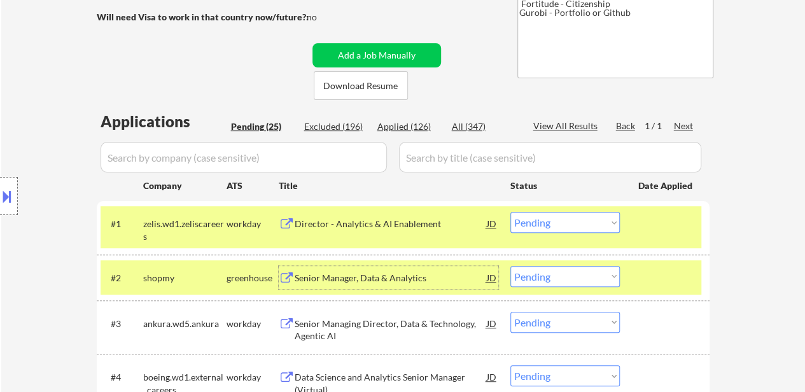
scroll to position [255, 0]
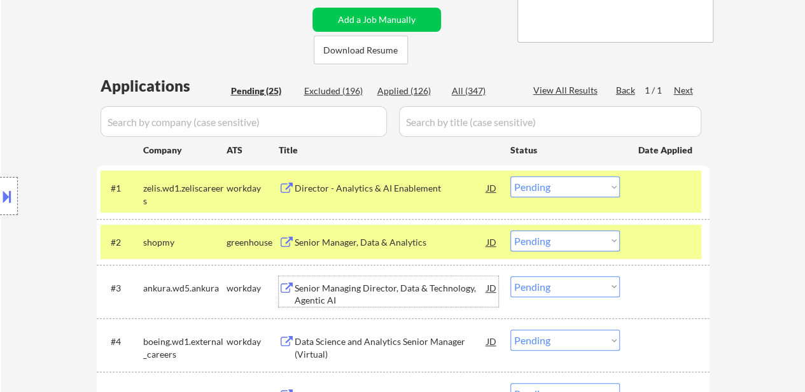
click at [393, 291] on div "Senior Managing Director, Data & Technology, Agentic AI" at bounding box center [391, 294] width 192 height 25
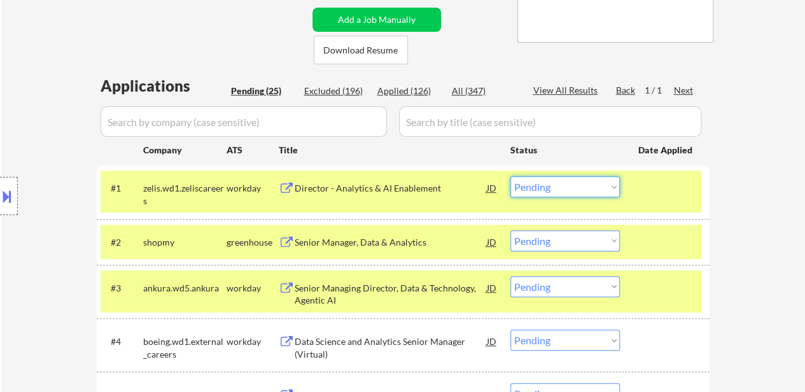
click at [606, 190] on select "Choose an option... Pending Applied Excluded (Questions) Excluded (Expired) Exc…" at bounding box center [566, 186] width 110 height 21
click at [511, 176] on select "Choose an option... Pending Applied Excluded (Questions) Excluded (Expired) Exc…" at bounding box center [566, 186] width 110 height 21
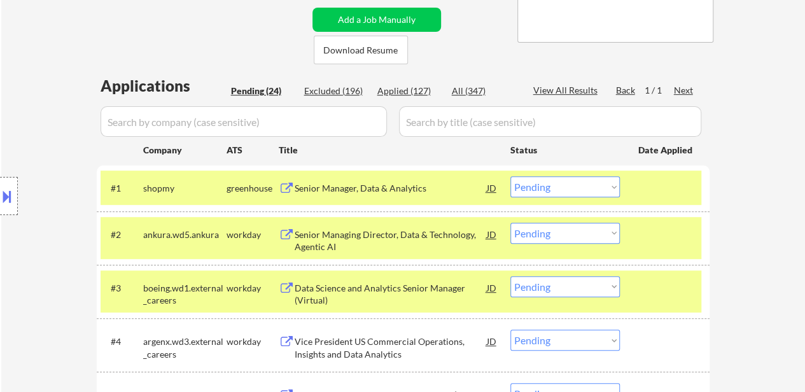
click at [562, 183] on select "Choose an option... Pending Applied Excluded (Questions) Excluded (Expired) Exc…" at bounding box center [566, 186] width 110 height 21
click at [511, 176] on select "Choose an option... Pending Applied Excluded (Questions) Excluded (Expired) Exc…" at bounding box center [566, 186] width 110 height 21
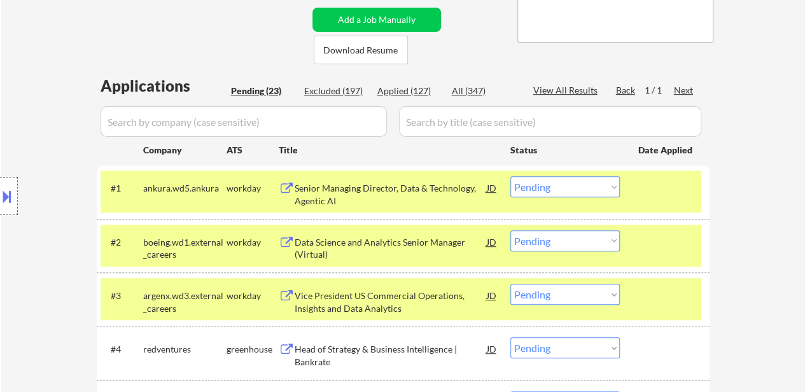
click at [583, 184] on select "Choose an option... Pending Applied Excluded (Questions) Excluded (Expired) Exc…" at bounding box center [566, 186] width 110 height 21
click at [511, 176] on select "Choose an option... Pending Applied Excluded (Questions) Excluded (Expired) Exc…" at bounding box center [566, 186] width 110 height 21
select select ""pending""
click at [402, 239] on div "Data Science and Analytics Senior Manager (Virtual)" at bounding box center [391, 248] width 192 height 25
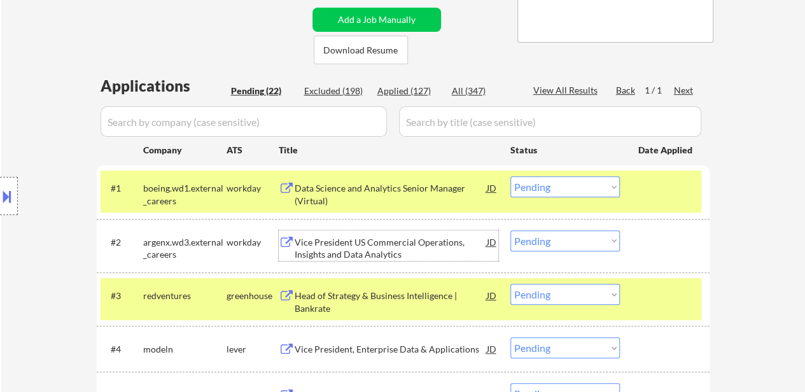
click at [645, 287] on div at bounding box center [667, 295] width 56 height 23
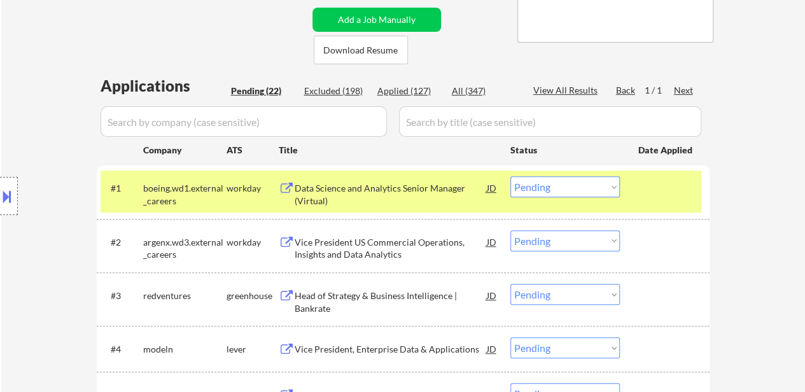
click at [380, 250] on div "Vice President US Commercial Operations, Insights and Data Analytics" at bounding box center [391, 248] width 192 height 25
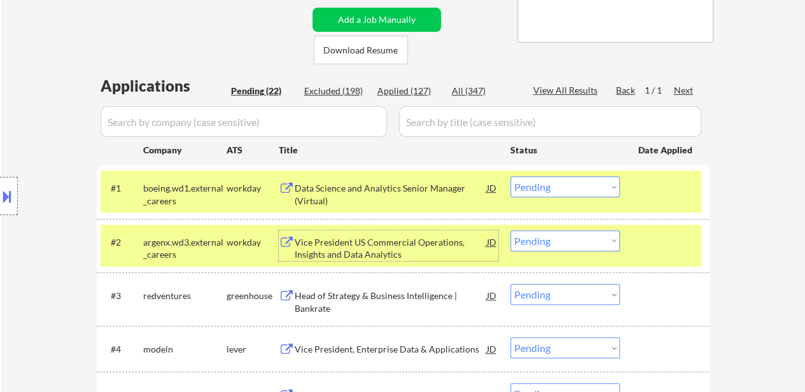
click at [535, 237] on select "Choose an option... Pending Applied Excluded (Questions) Excluded (Expired) Exc…" at bounding box center [566, 240] width 110 height 21
click at [511, 230] on select "Choose an option... Pending Applied Excluded (Questions) Excluded (Expired) Exc…" at bounding box center [566, 240] width 110 height 21
select select ""pending""
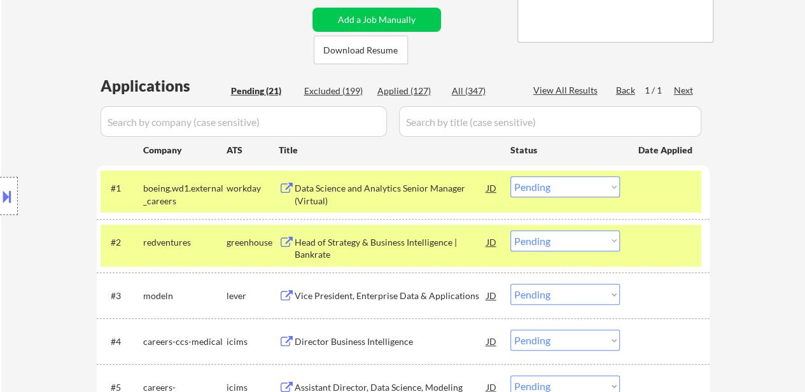
click at [387, 190] on div "Data Science and Analytics Senior Manager (Virtual)" at bounding box center [391, 194] width 192 height 25
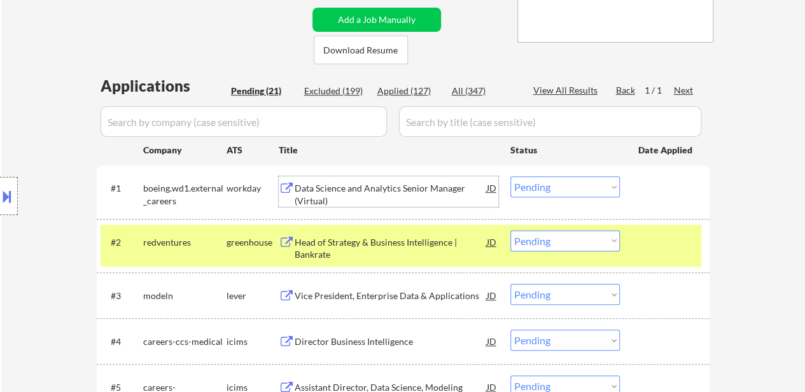
click at [576, 187] on select "Choose an option... Pending Applied Excluded (Questions) Excluded (Expired) Exc…" at bounding box center [566, 186] width 110 height 21
click at [511, 176] on select "Choose an option... Pending Applied Excluded (Questions) Excluded (Expired) Exc…" at bounding box center [566, 186] width 110 height 21
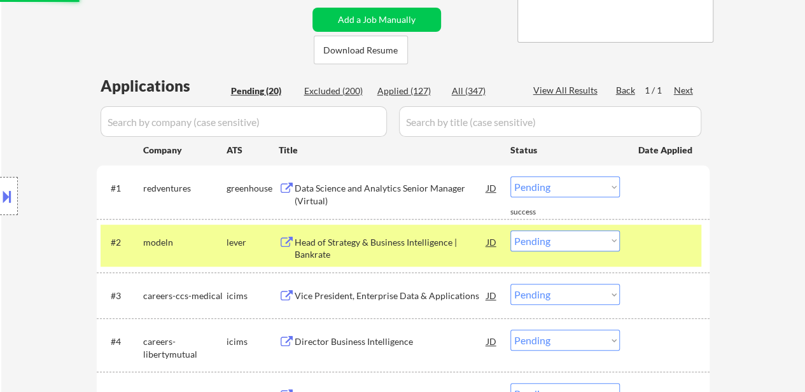
click at [409, 234] on div "Head of Strategy & Business Intelligence | Bankrate" at bounding box center [391, 245] width 192 height 31
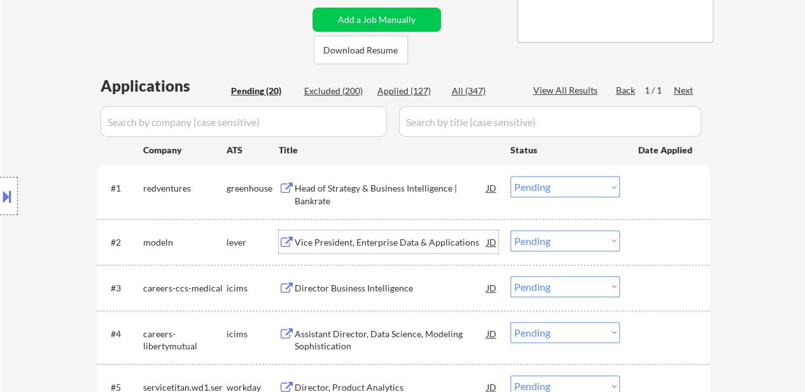
click at [376, 241] on div "Vice President, Enterprise Data & Applications" at bounding box center [391, 242] width 192 height 13
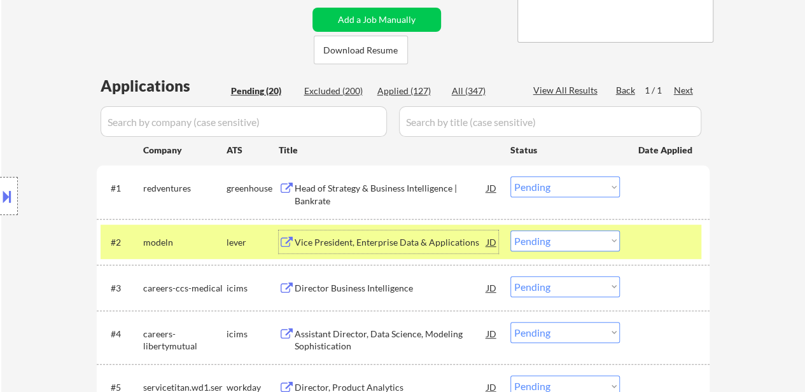
click at [413, 179] on div "Head of Strategy & Business Intelligence | Bankrate" at bounding box center [391, 191] width 192 height 31
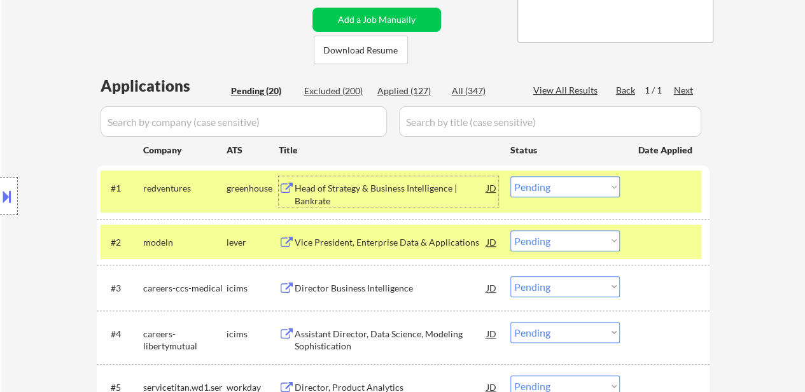
click at [1, 198] on button at bounding box center [7, 196] width 14 height 21
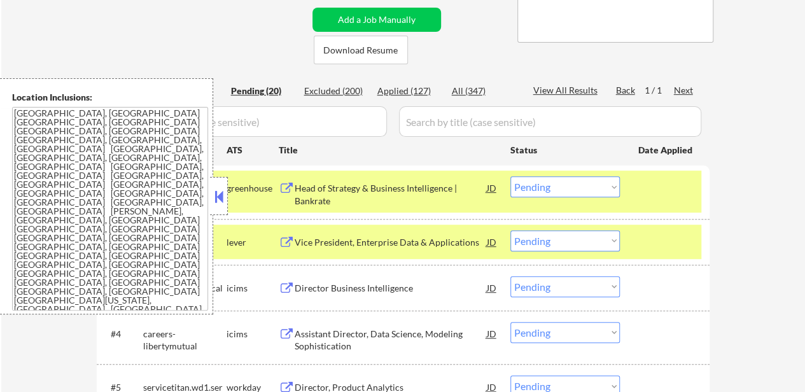
click at [223, 200] on button at bounding box center [219, 196] width 14 height 19
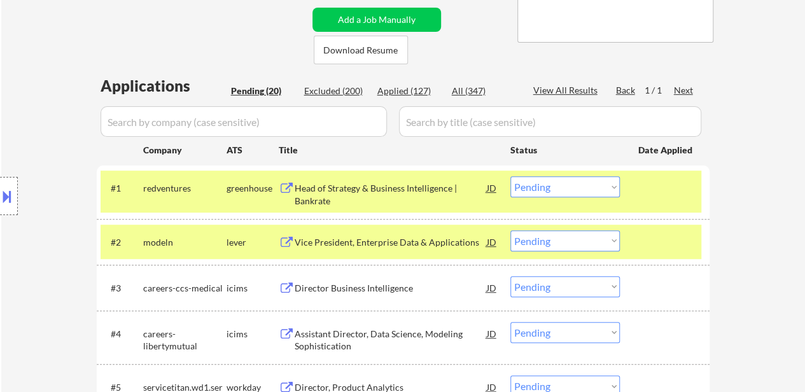
click at [559, 189] on select "Choose an option... Pending Applied Excluded (Questions) Excluded (Expired) Exc…" at bounding box center [566, 186] width 110 height 21
click at [511, 176] on select "Choose an option... Pending Applied Excluded (Questions) Excluded (Expired) Exc…" at bounding box center [566, 186] width 110 height 21
select select ""pending""
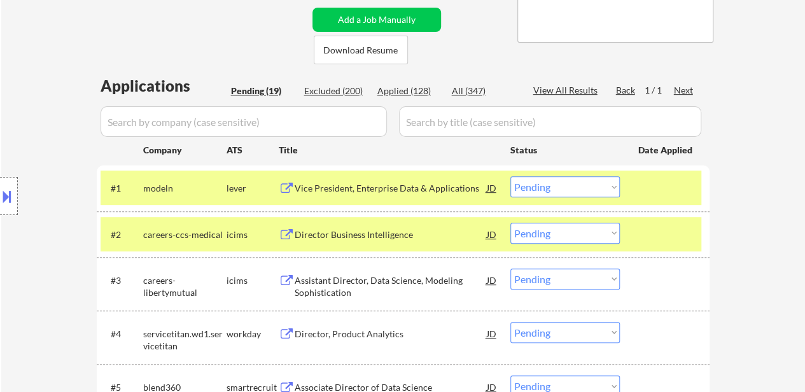
click at [549, 234] on select "Choose an option... Pending Applied Excluded (Questions) Excluded (Expired) Exc…" at bounding box center [566, 233] width 110 height 21
click at [511, 223] on select "Choose an option... Pending Applied Excluded (Questions) Excluded (Expired) Exc…" at bounding box center [566, 233] width 110 height 21
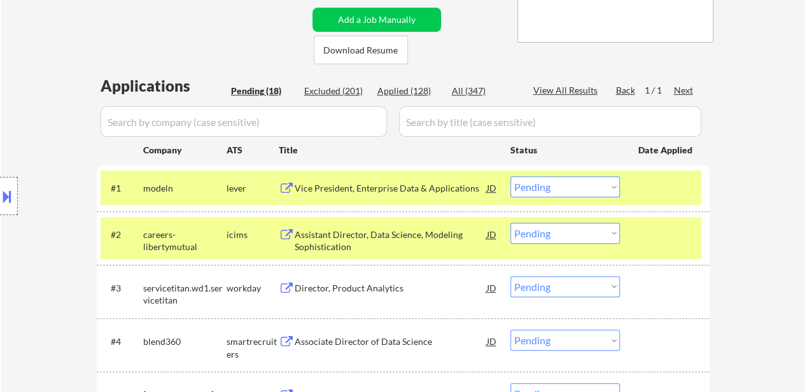
click at [543, 235] on select "Choose an option... Pending Applied Excluded (Questions) Excluded (Expired) Exc…" at bounding box center [566, 233] width 110 height 21
click at [511, 223] on select "Choose an option... Pending Applied Excluded (Questions) Excluded (Expired) Exc…" at bounding box center [566, 233] width 110 height 21
select select ""pending""
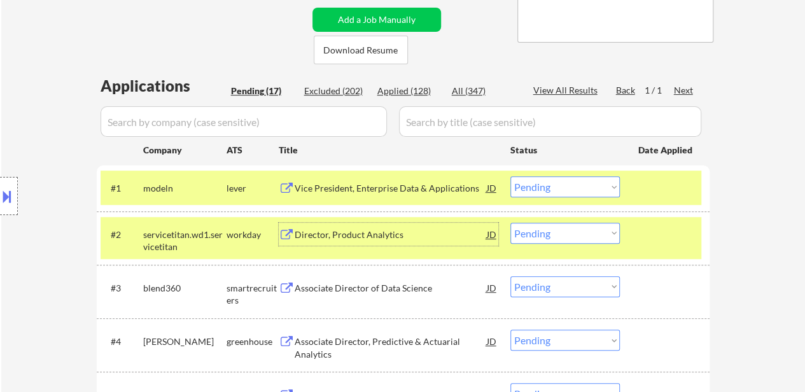
click at [352, 235] on div "Director, Product Analytics" at bounding box center [391, 235] width 192 height 13
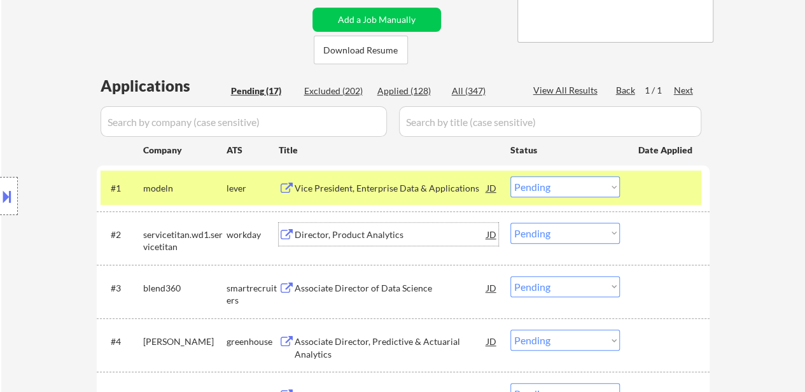
click at [592, 187] on select "Choose an option... Pending Applied Excluded (Questions) Excluded (Expired) Exc…" at bounding box center [566, 186] width 110 height 21
click at [511, 176] on select "Choose an option... Pending Applied Excluded (Questions) Excluded (Expired) Exc…" at bounding box center [566, 186] width 110 height 21
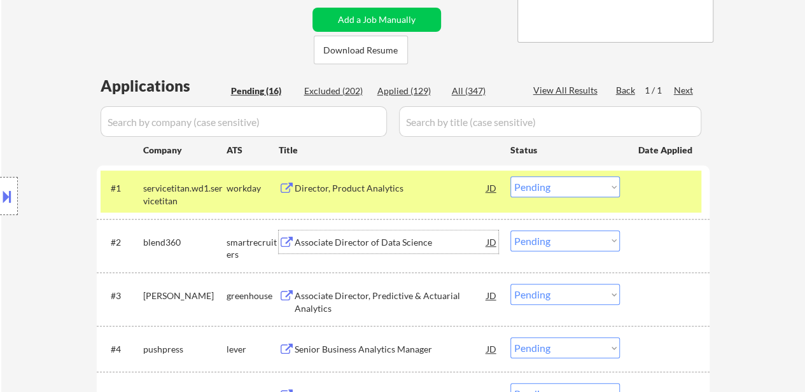
click at [346, 236] on div "Associate Director of Data Science" at bounding box center [391, 242] width 192 height 13
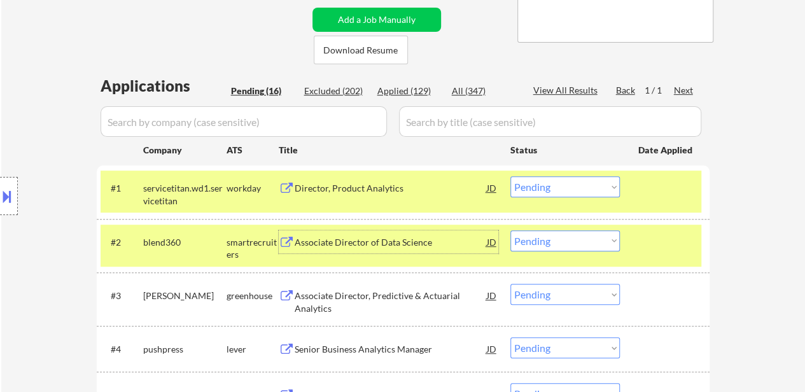
click at [562, 189] on select "Choose an option... Pending Applied Excluded (Questions) Excluded (Expired) Exc…" at bounding box center [566, 186] width 110 height 21
click at [511, 176] on select "Choose an option... Pending Applied Excluded (Questions) Excluded (Expired) Exc…" at bounding box center [566, 186] width 110 height 21
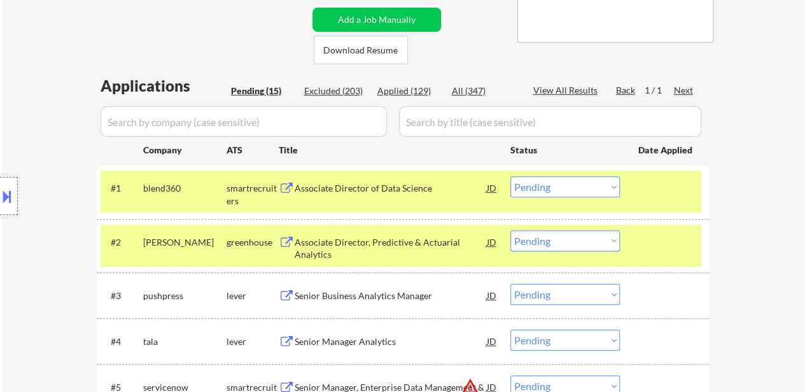
click at [649, 249] on div at bounding box center [667, 241] width 56 height 23
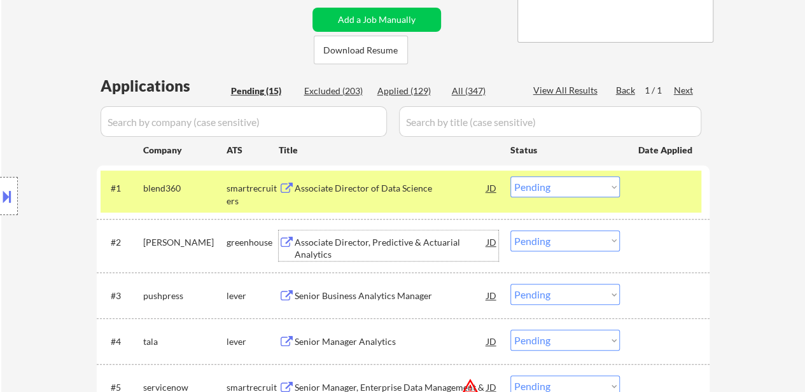
click at [430, 249] on div "Associate Director, Predictive & Actuarial Analytics" at bounding box center [391, 248] width 192 height 25
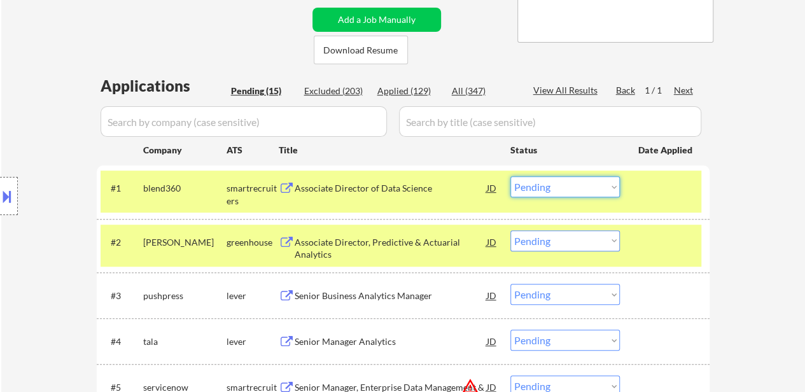
click at [578, 183] on select "Choose an option... Pending Applied Excluded (Questions) Excluded (Expired) Exc…" at bounding box center [566, 186] width 110 height 21
click at [511, 176] on select "Choose an option... Pending Applied Excluded (Questions) Excluded (Expired) Exc…" at bounding box center [566, 186] width 110 height 21
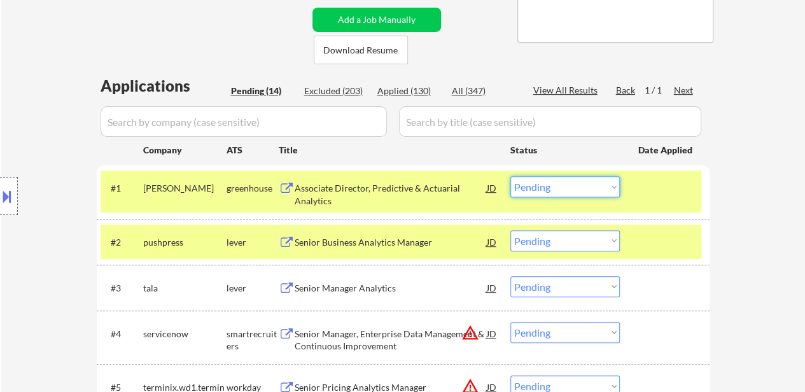
click at [552, 187] on select "Choose an option... Pending Applied Excluded (Questions) Excluded (Expired) Exc…" at bounding box center [566, 186] width 110 height 21
click at [511, 176] on select "Choose an option... Pending Applied Excluded (Questions) Excluded (Expired) Exc…" at bounding box center [566, 186] width 110 height 21
click at [348, 230] on div "Senior Business Analytics Manager" at bounding box center [391, 241] width 192 height 23
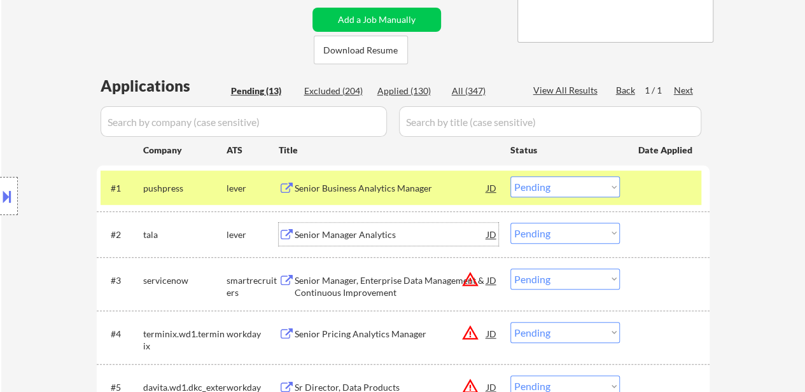
click at [336, 232] on div "Senior Manager Analytics" at bounding box center [391, 235] width 192 height 13
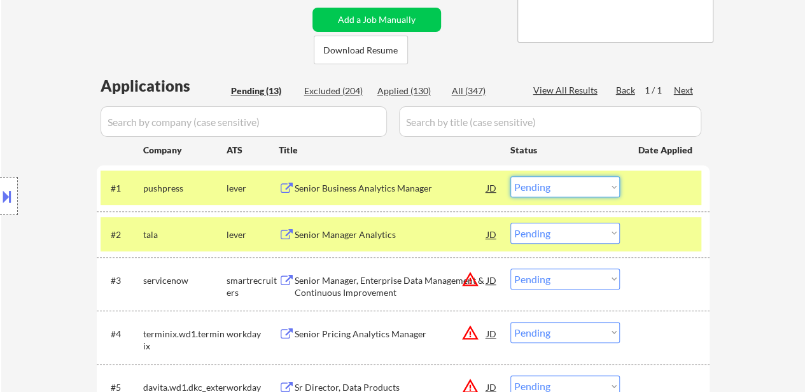
click at [546, 187] on select "Choose an option... Pending Applied Excluded (Questions) Excluded (Expired) Exc…" at bounding box center [566, 186] width 110 height 21
click at [511, 176] on select "Choose an option... Pending Applied Excluded (Questions) Excluded (Expired) Exc…" at bounding box center [566, 186] width 110 height 21
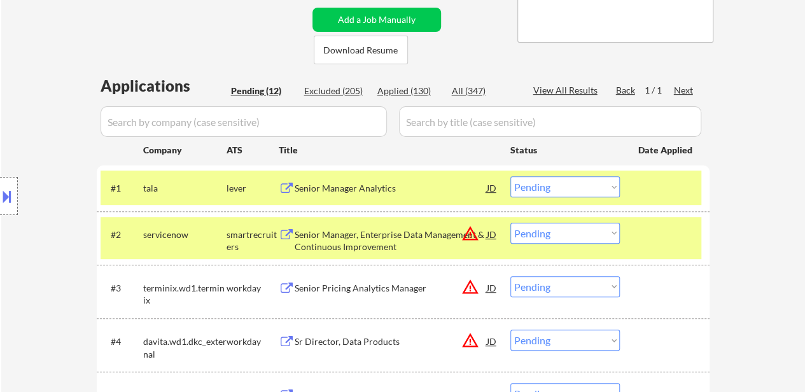
click at [570, 189] on select "Choose an option... Pending Applied Excluded (Questions) Excluded (Expired) Exc…" at bounding box center [566, 186] width 110 height 21
click at [511, 176] on select "Choose an option... Pending Applied Excluded (Questions) Excluded (Expired) Exc…" at bounding box center [566, 186] width 110 height 21
select select ""pending""
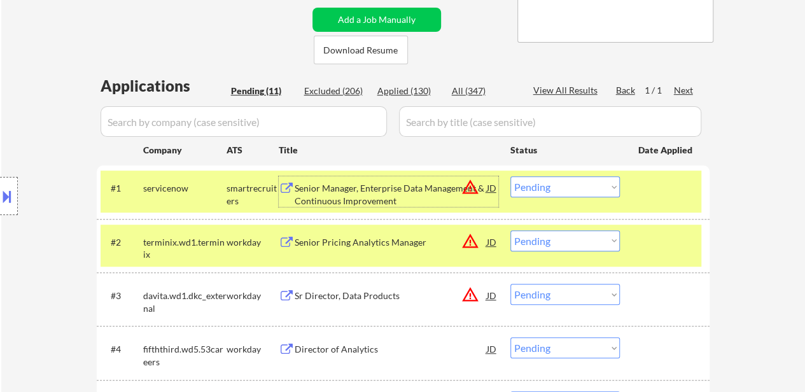
click at [355, 194] on div "Senior Manager, Enterprise Data Management & Continuous Improvement" at bounding box center [391, 194] width 192 height 25
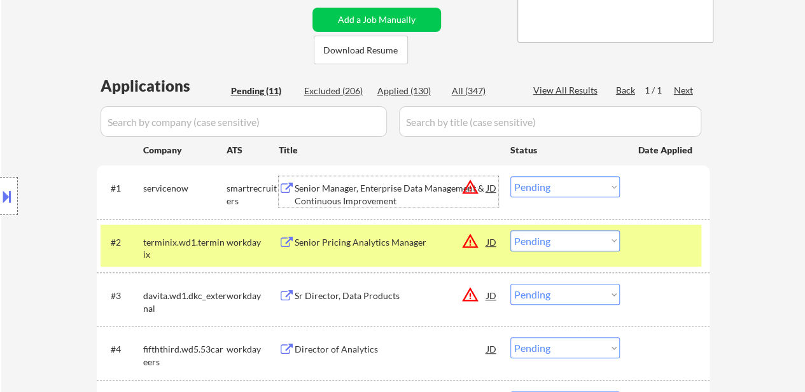
click at [369, 240] on div "Senior Pricing Analytics Manager" at bounding box center [391, 242] width 192 height 13
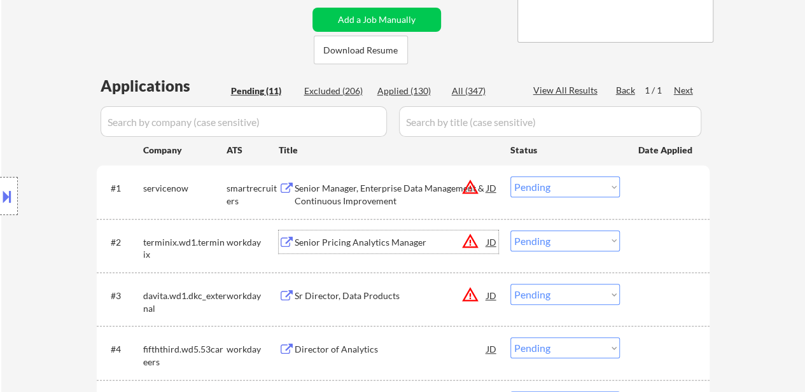
click at [383, 246] on div "Senior Pricing Analytics Manager" at bounding box center [391, 242] width 192 height 13
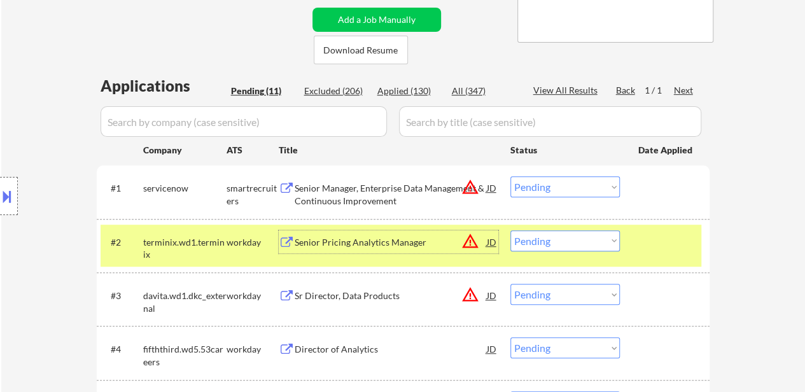
click at [397, 278] on div "#3 davita.wd1.dkc_external workday Sr Director, Data Products JD warning_amber …" at bounding box center [401, 299] width 601 height 42
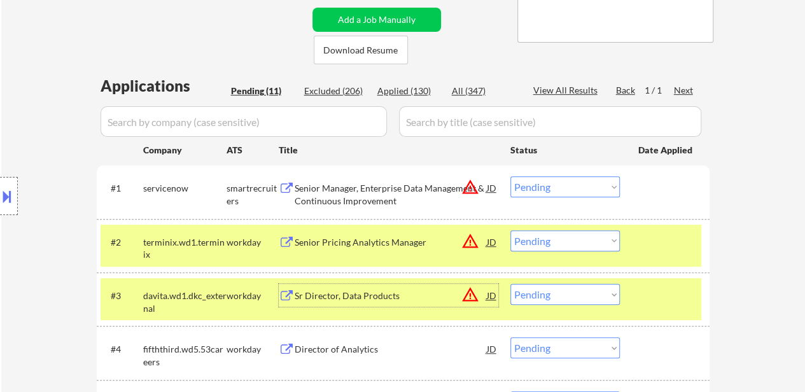
click at [364, 301] on div "Sr Director, Data Products" at bounding box center [391, 296] width 192 height 13
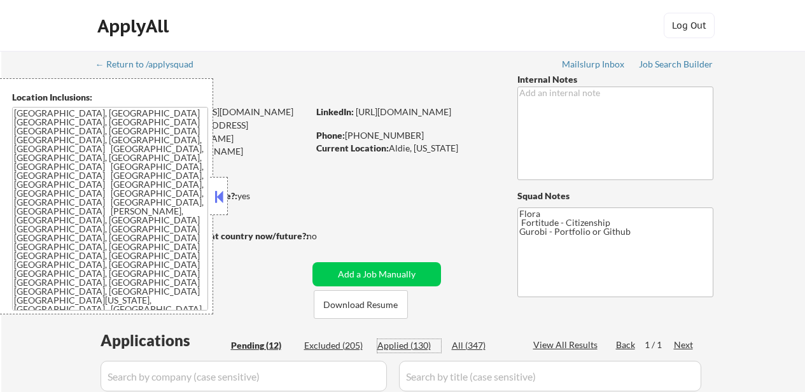
select select ""pending""
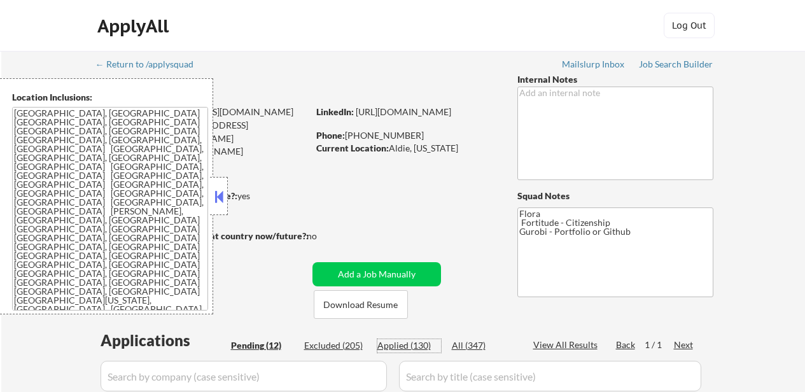
select select ""pending""
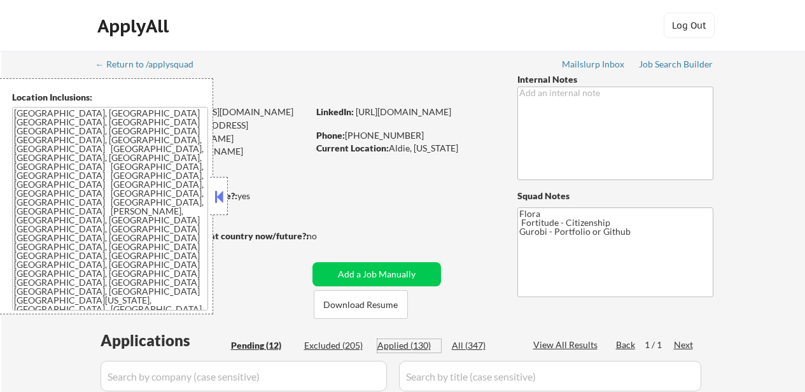
select select ""pending""
click at [408, 352] on div "Applied (130)" at bounding box center [410, 345] width 64 height 13
click at [409, 346] on div "Applied (130)" at bounding box center [410, 345] width 64 height 13
select select ""applied""
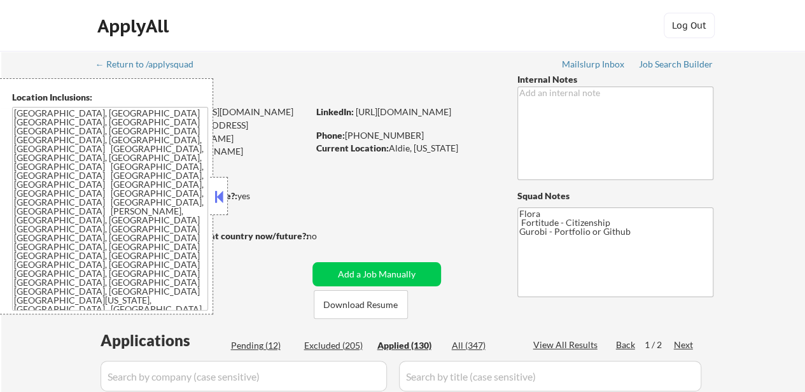
select select ""applied""
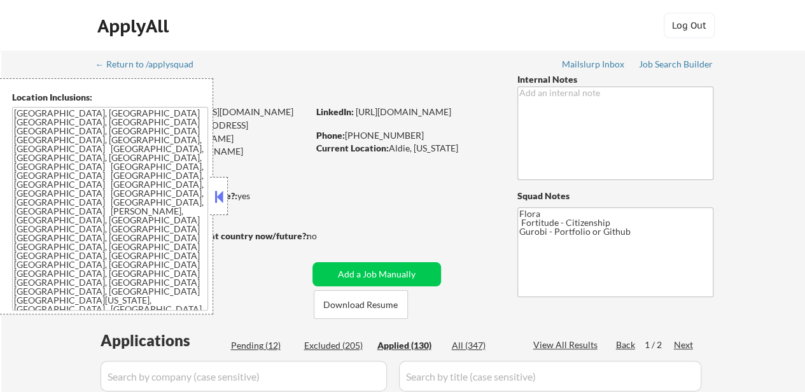
select select ""applied""
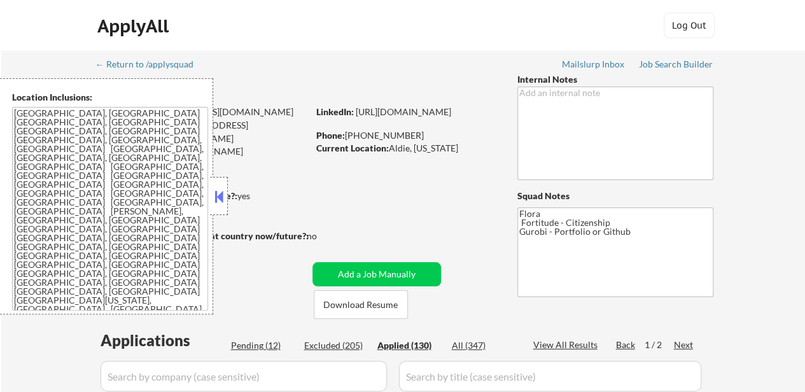
select select ""applied""
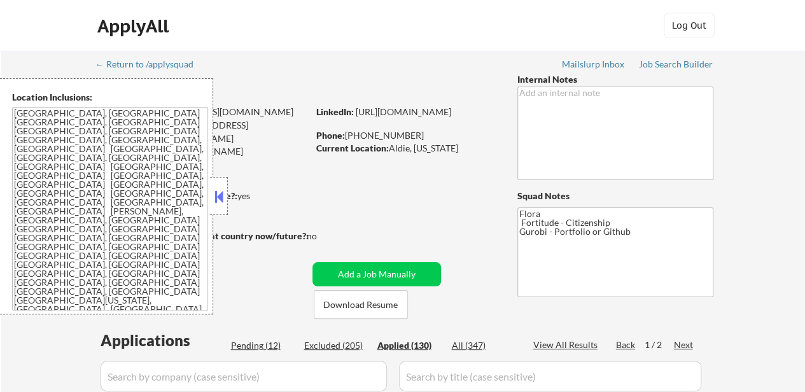
select select ""applied""
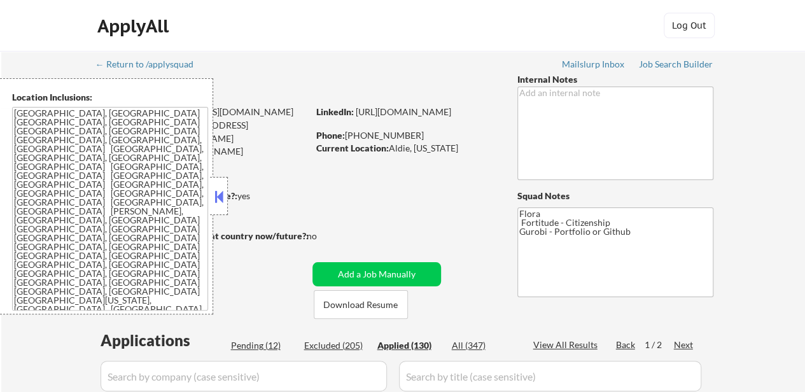
select select ""applied""
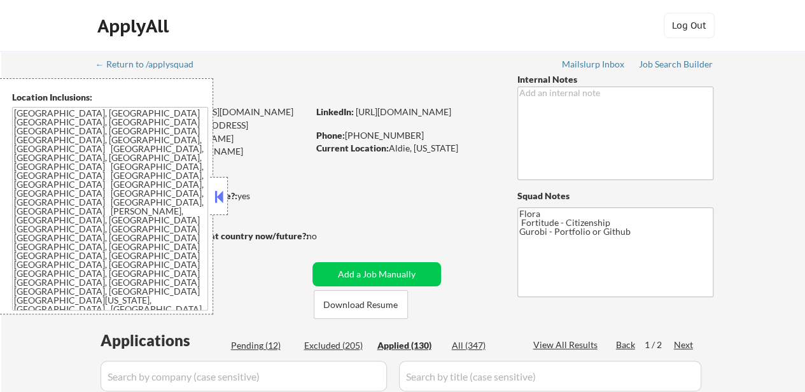
select select ""applied""
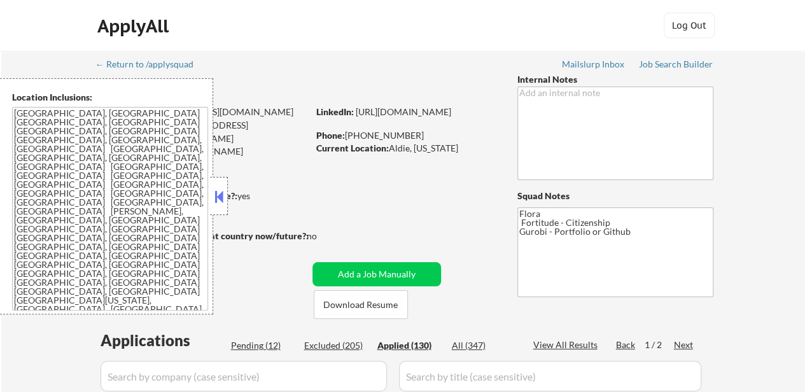
select select ""applied""
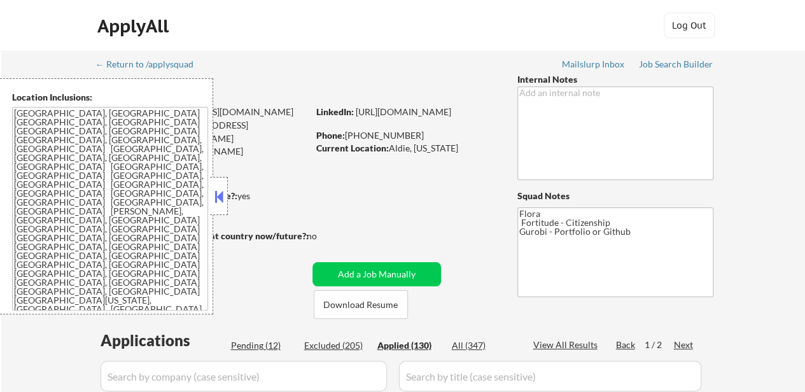
select select ""applied""
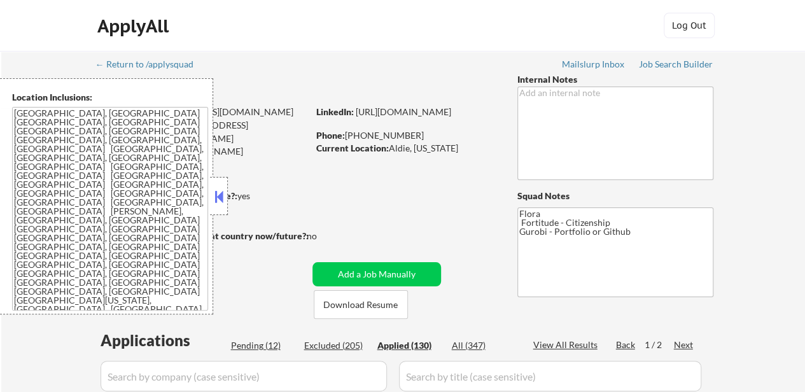
select select ""applied""
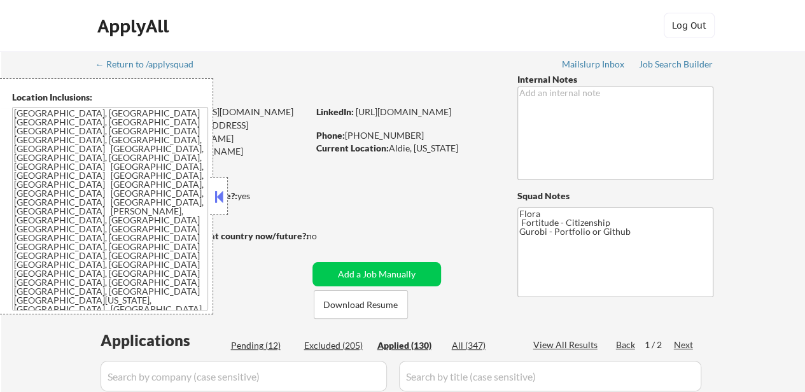
select select ""applied""
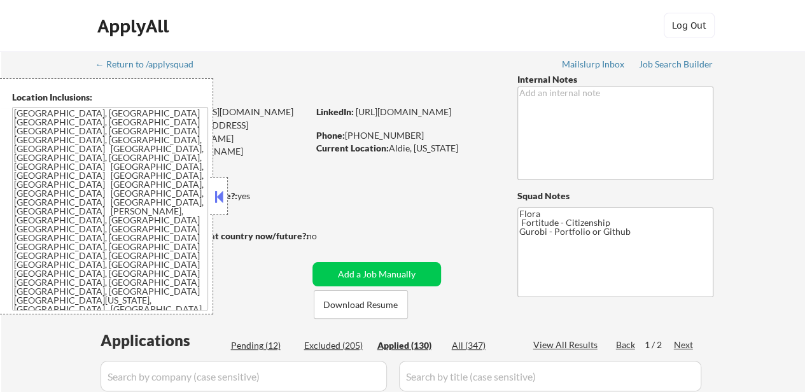
select select ""applied""
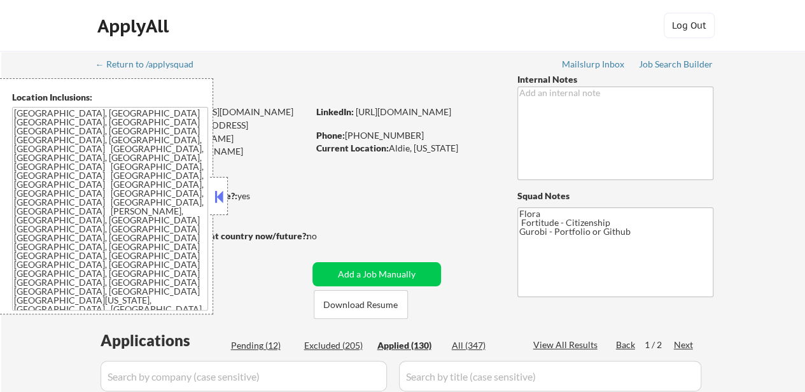
select select ""applied""
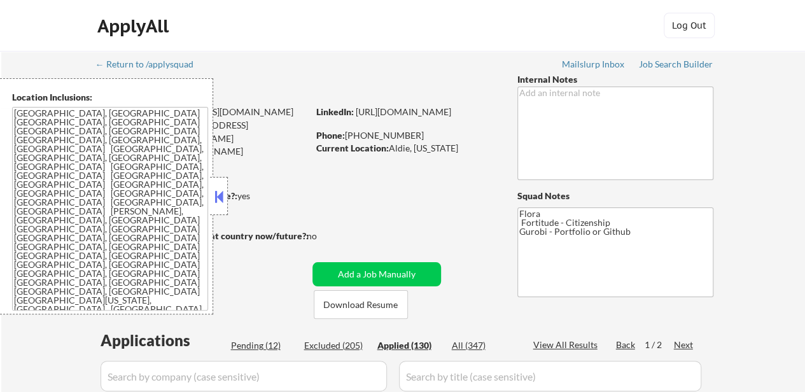
select select ""applied""
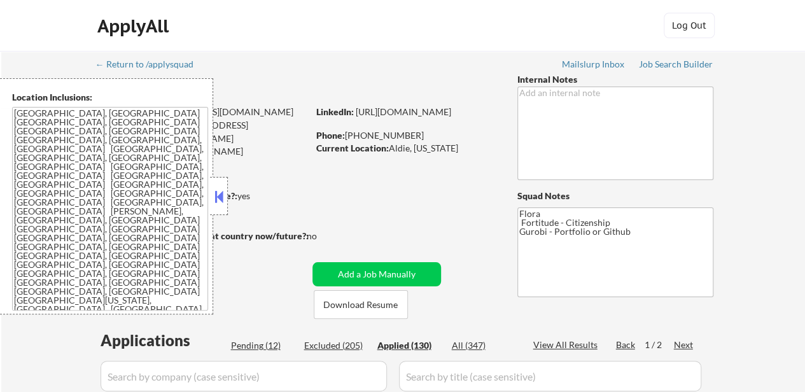
select select ""applied""
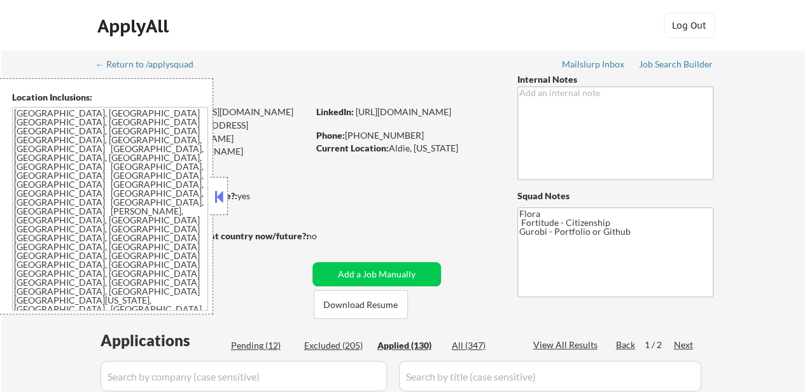
select select ""applied""
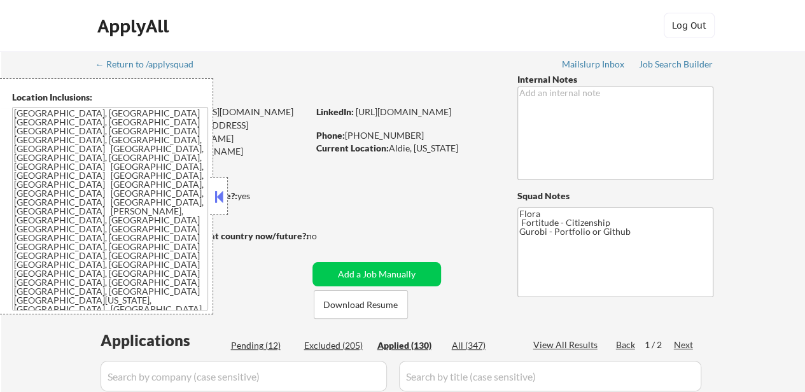
select select ""applied""
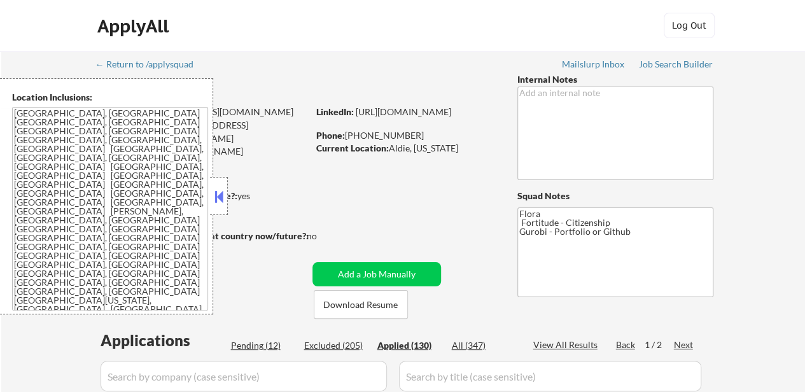
select select ""applied""
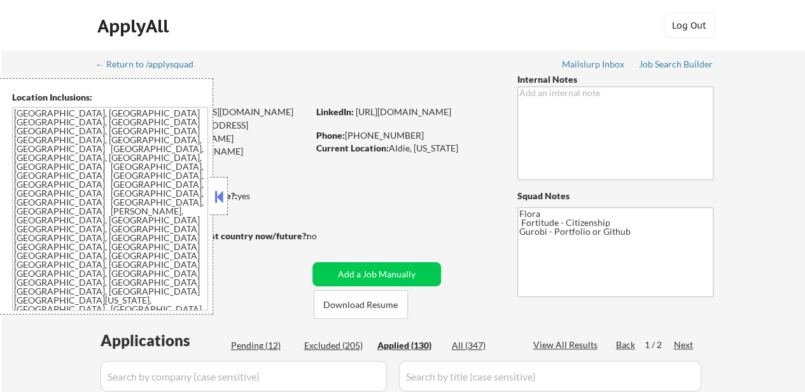
select select ""applied""
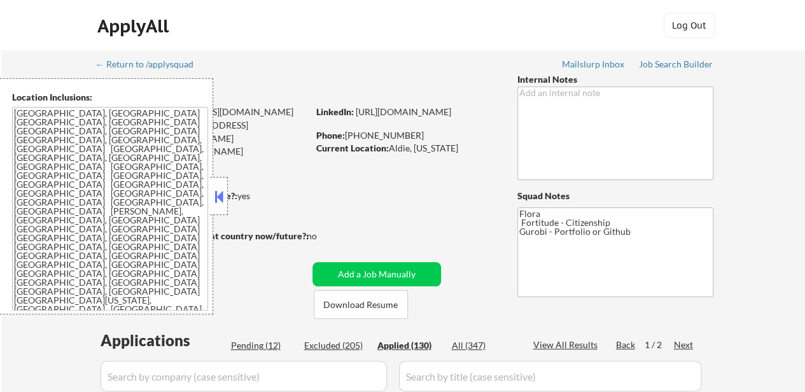
select select ""applied""
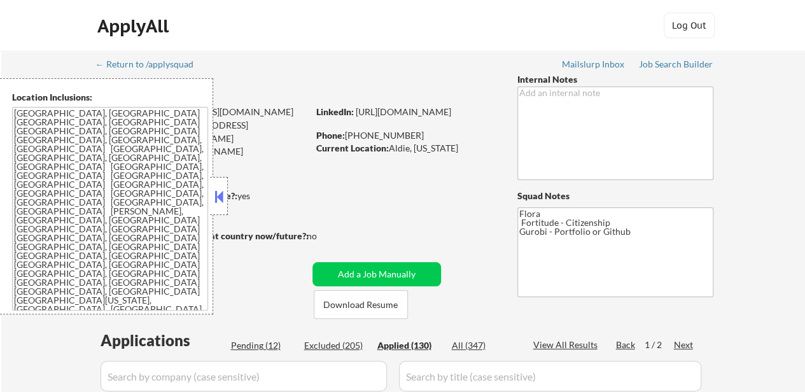
select select ""applied""
click at [220, 194] on button at bounding box center [219, 196] width 14 height 19
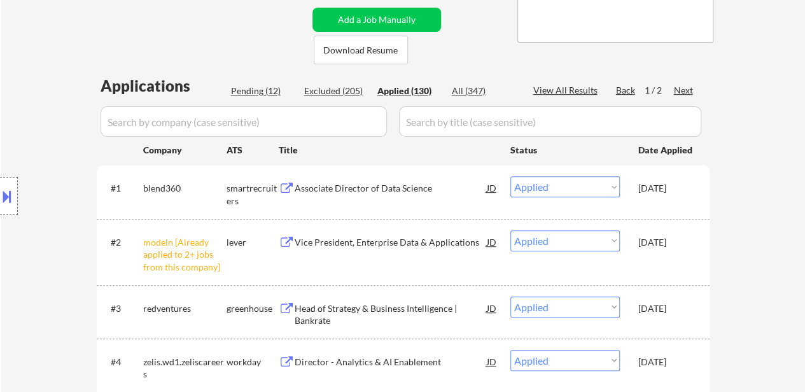
scroll to position [382, 0]
